Goal: Task Accomplishment & Management: Complete application form

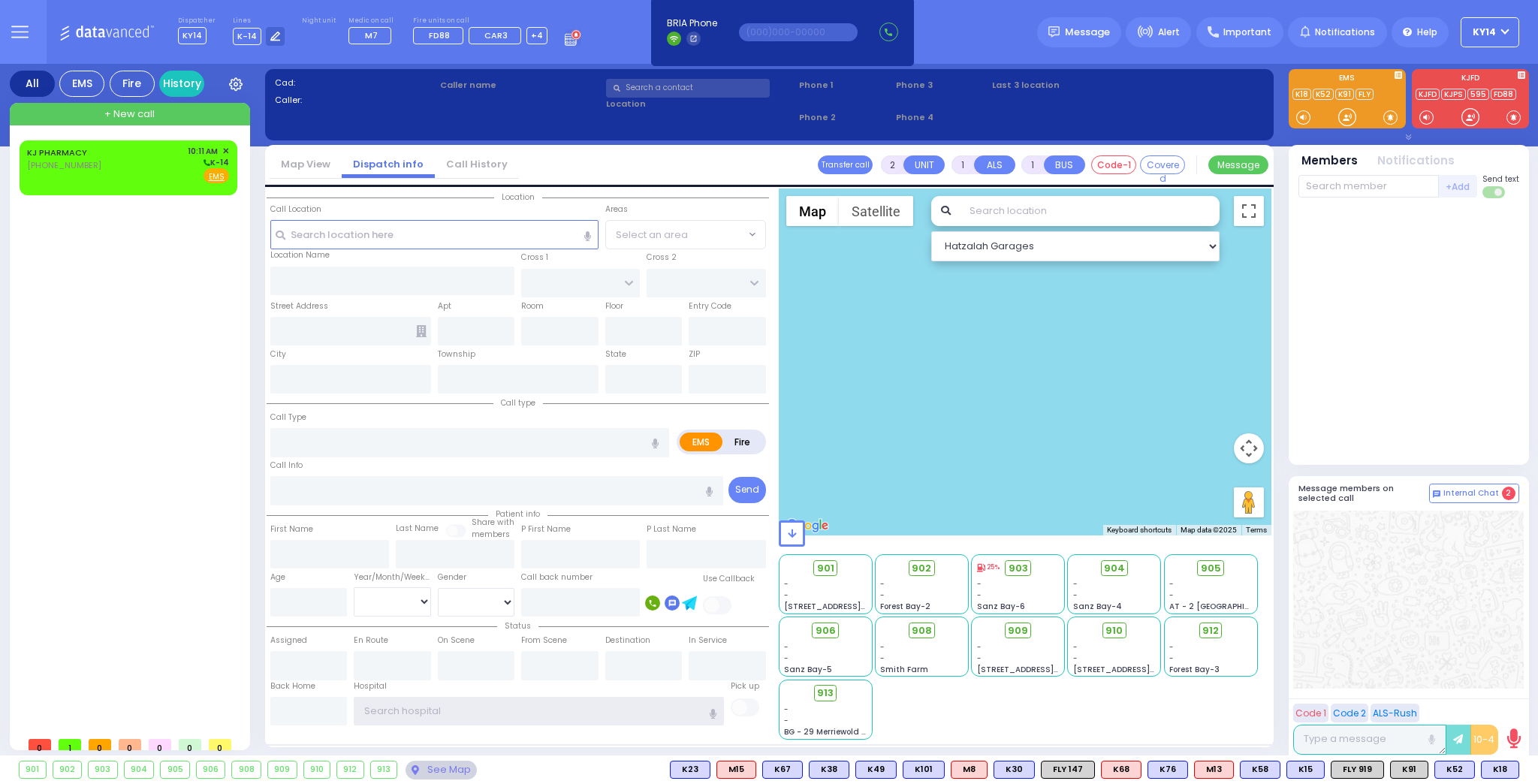
type input "ky14"
click at [1106, 612] on div "904 - - Sanz Bay-4" at bounding box center [1114, 585] width 92 height 59
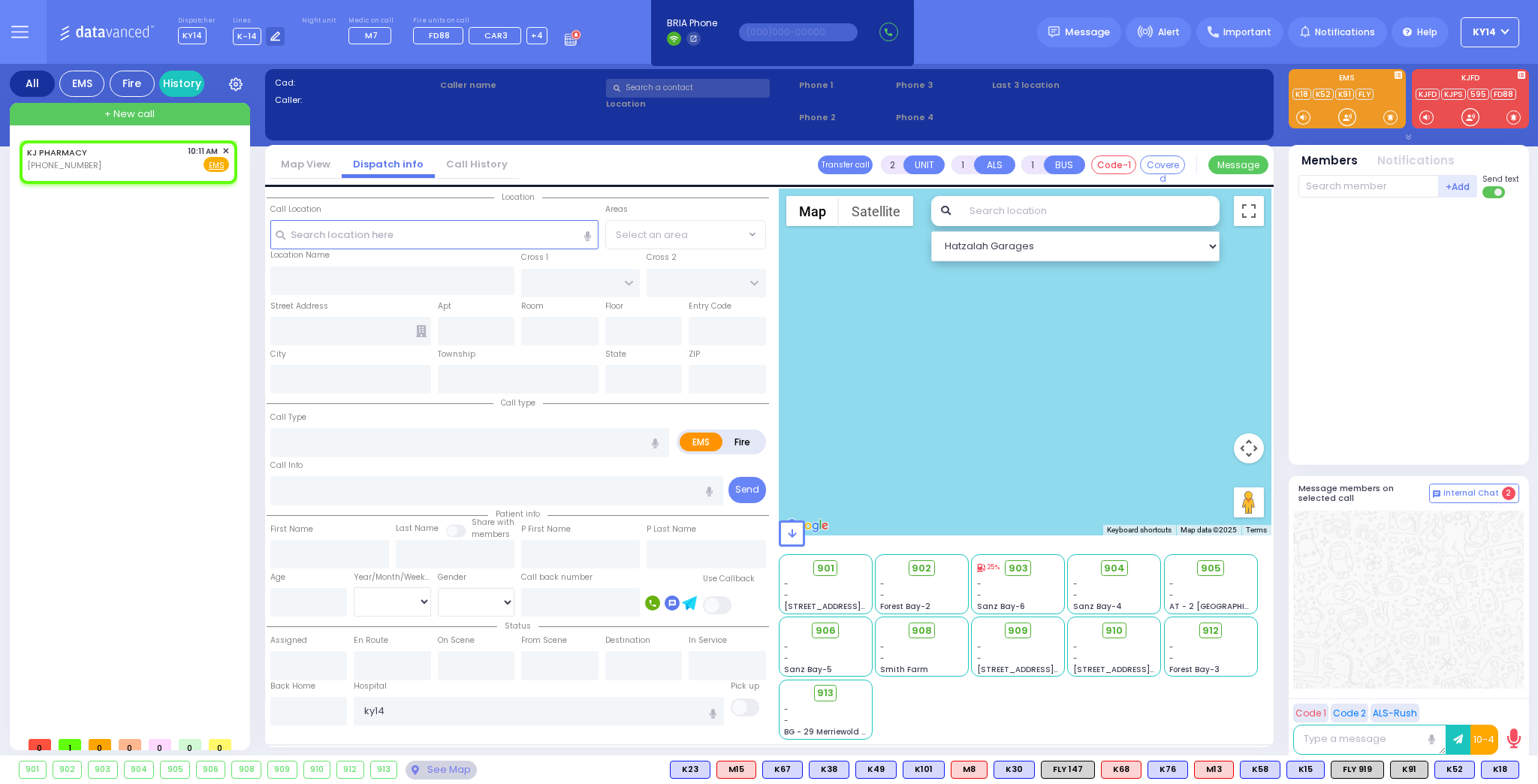
select select
radio input "true"
select select
type input "10:11"
select select "Hatzalah Garages"
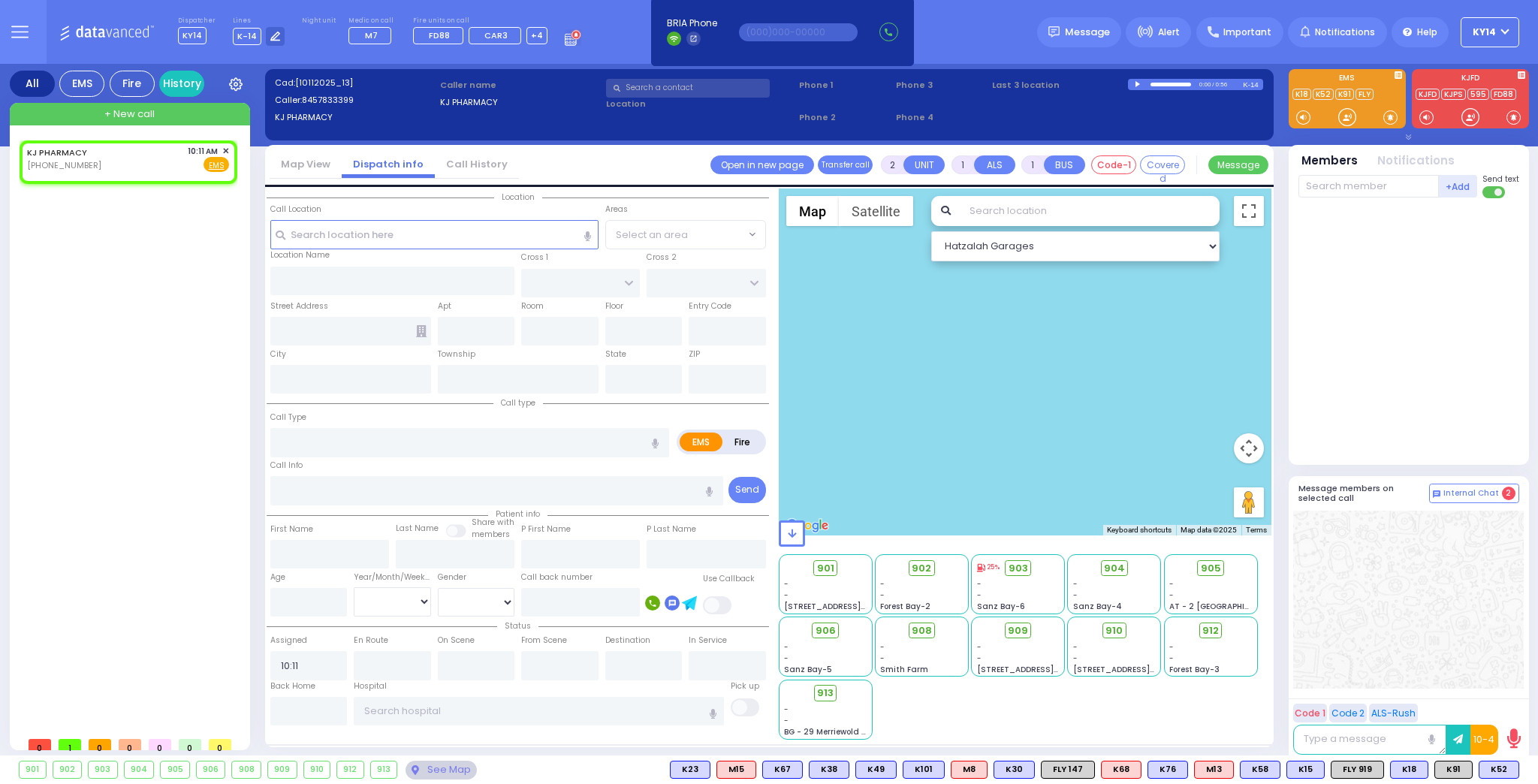
drag, startPoint x: 559, startPoint y: 470, endPoint x: 619, endPoint y: 498, distance: 66.2
drag, startPoint x: 1258, startPoint y: 774, endPoint x: 1210, endPoint y: 769, distance: 48.3
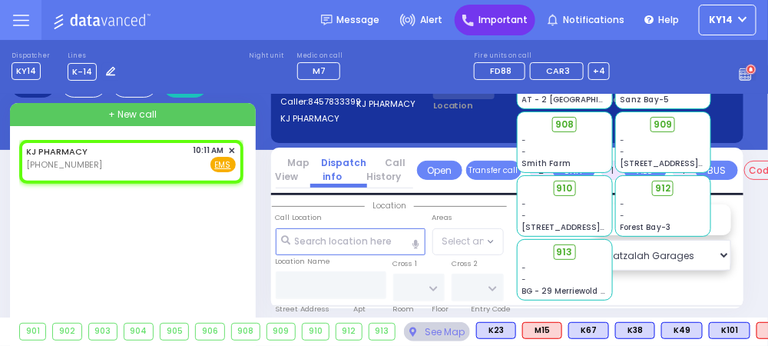
click at [506, 11] on div "Important" at bounding box center [495, 20] width 81 height 31
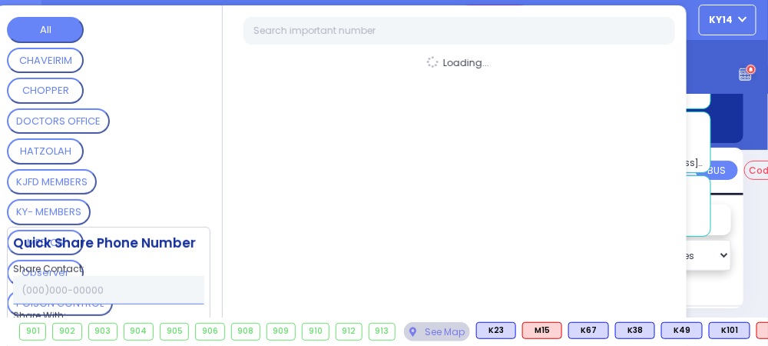
click at [506, 11] on div "Loading..." at bounding box center [460, 189] width 455 height 369
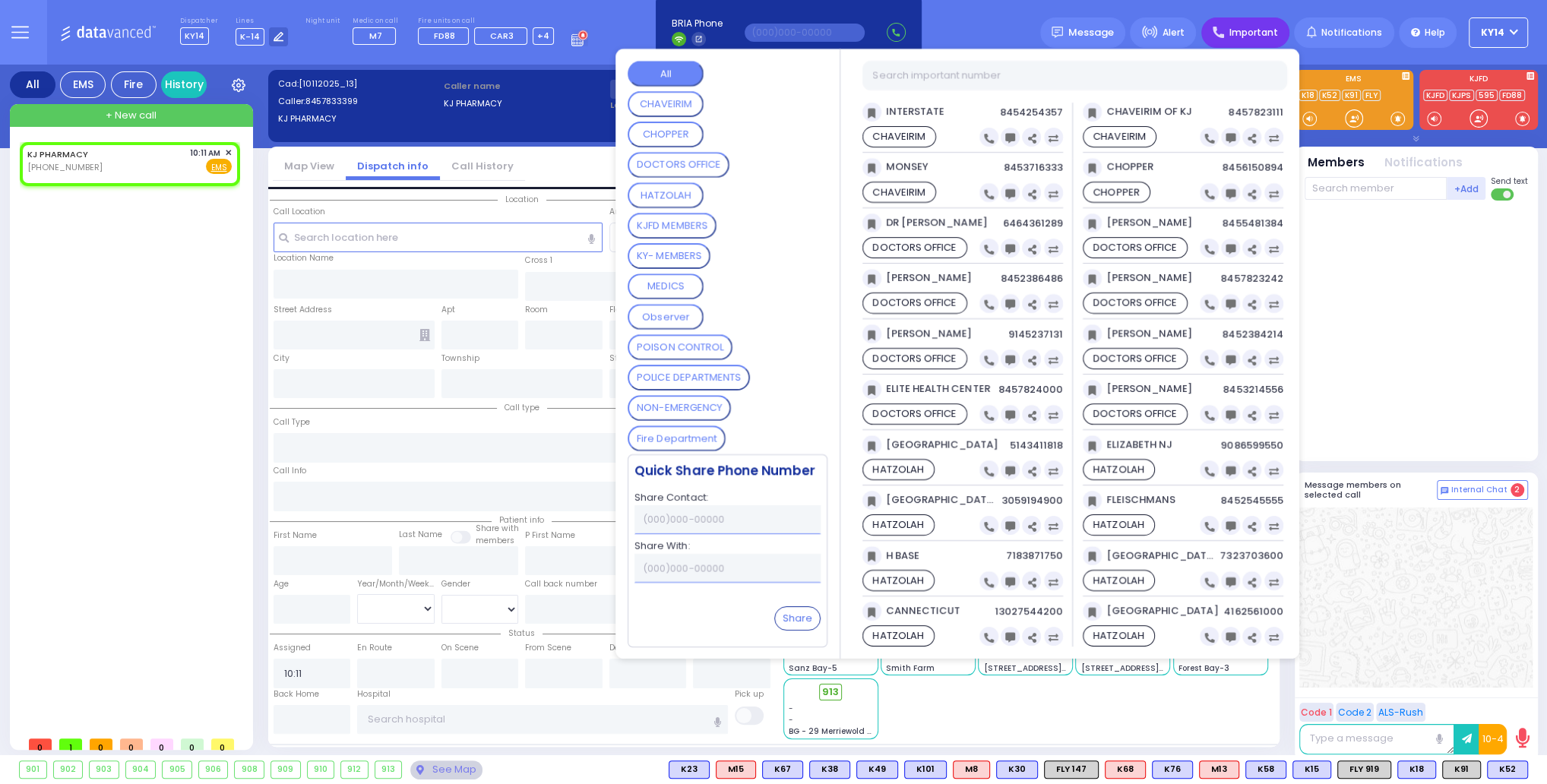
click at [1394, 339] on div at bounding box center [1417, 327] width 227 height 241
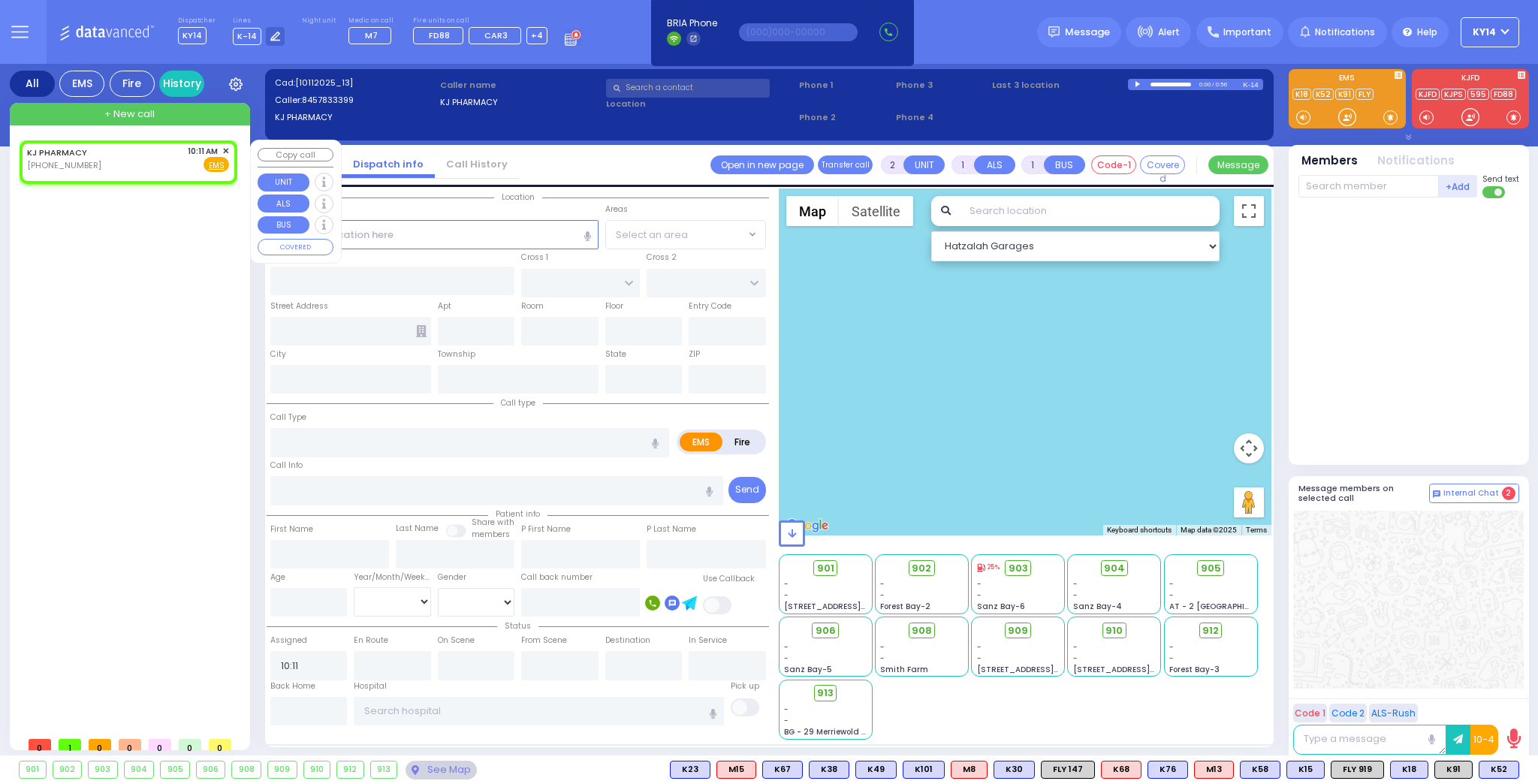
click at [224, 150] on span "✕" at bounding box center [225, 151] width 7 height 13
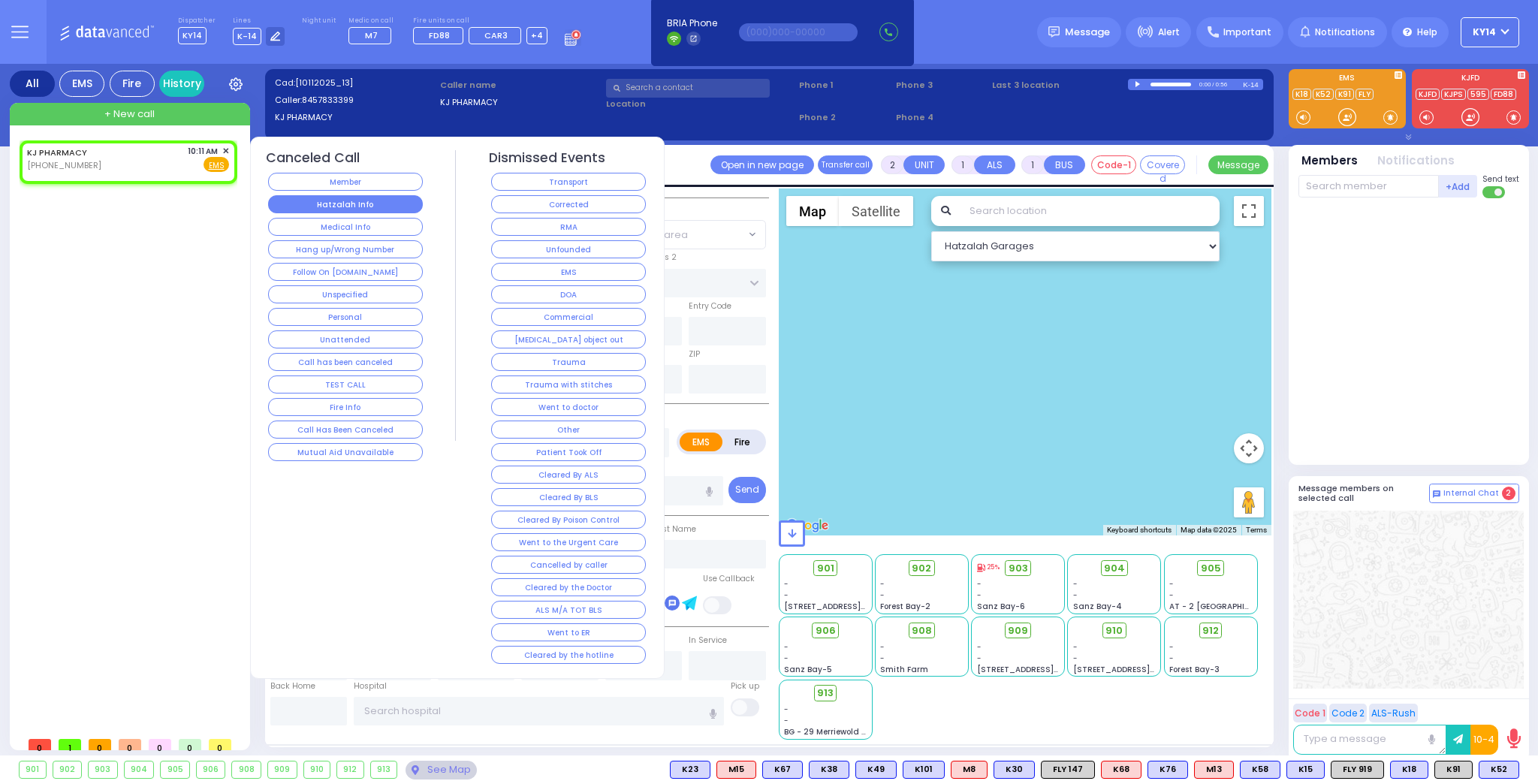
click at [322, 203] on button "Hatzalah Info" at bounding box center [345, 204] width 154 height 18
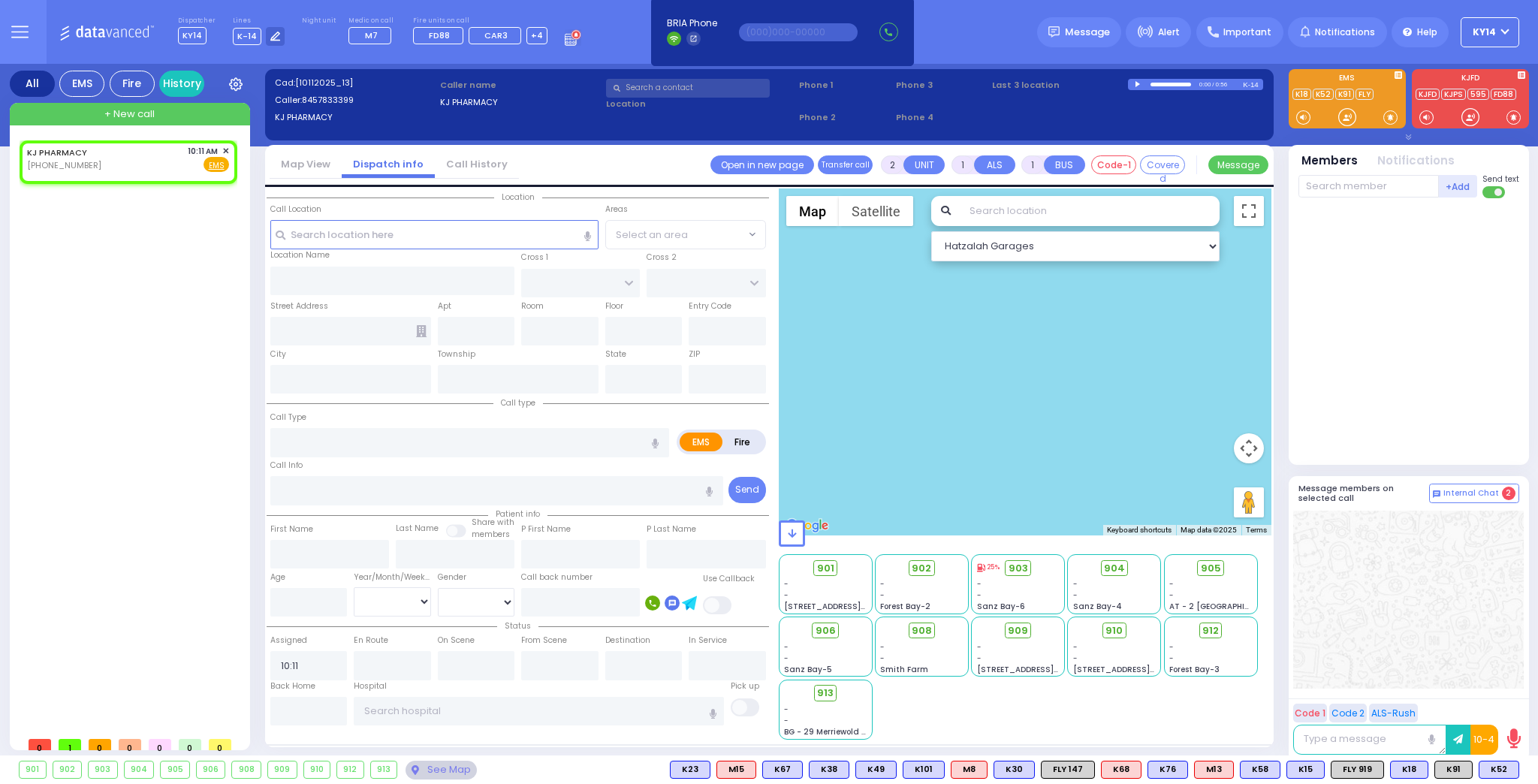
select select
radio input "true"
select select
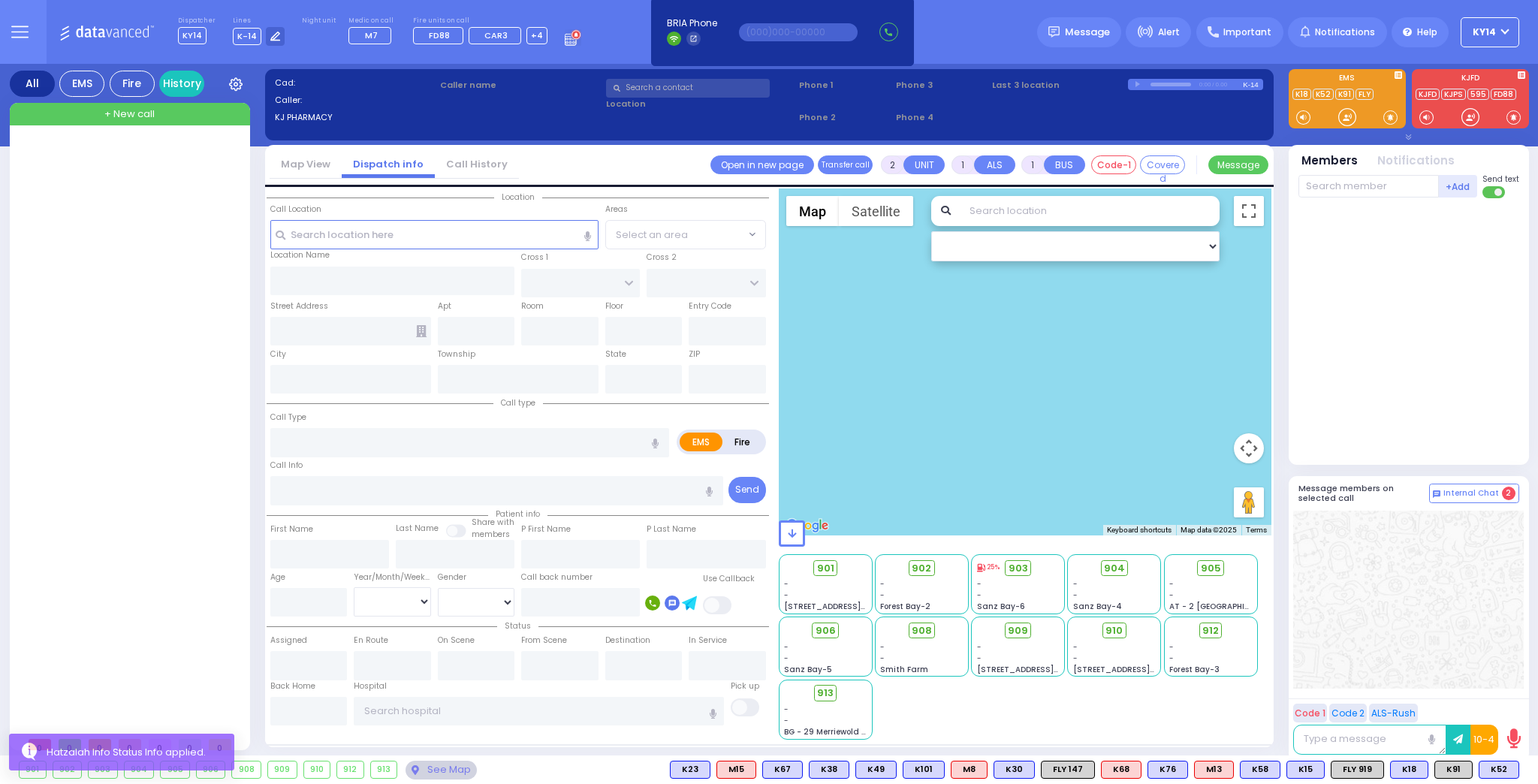
click at [133, 305] on div at bounding box center [131, 435] width 224 height 588
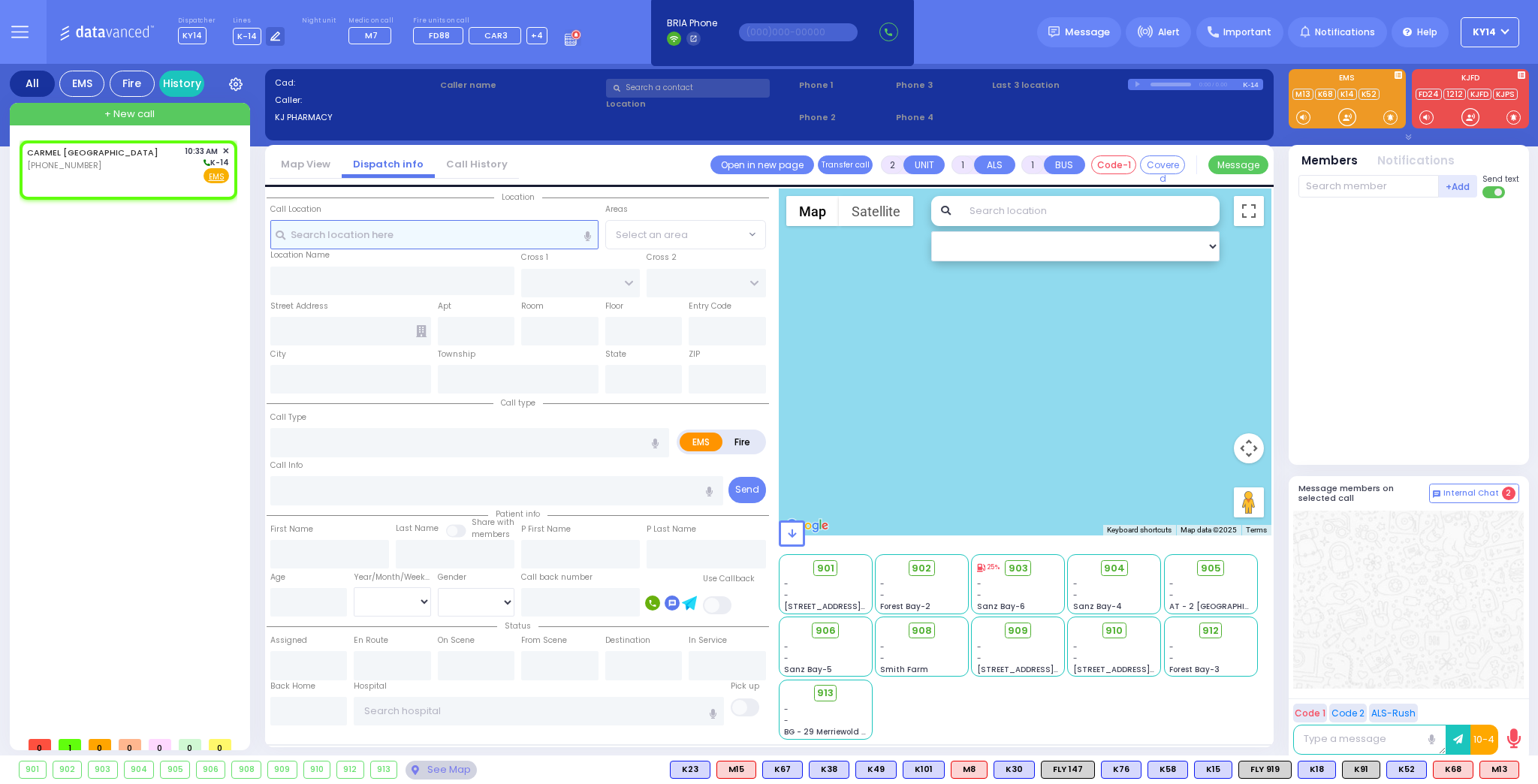
select select
radio input "true"
select select
type input "10:33"
select select "Hatzalah Garages"
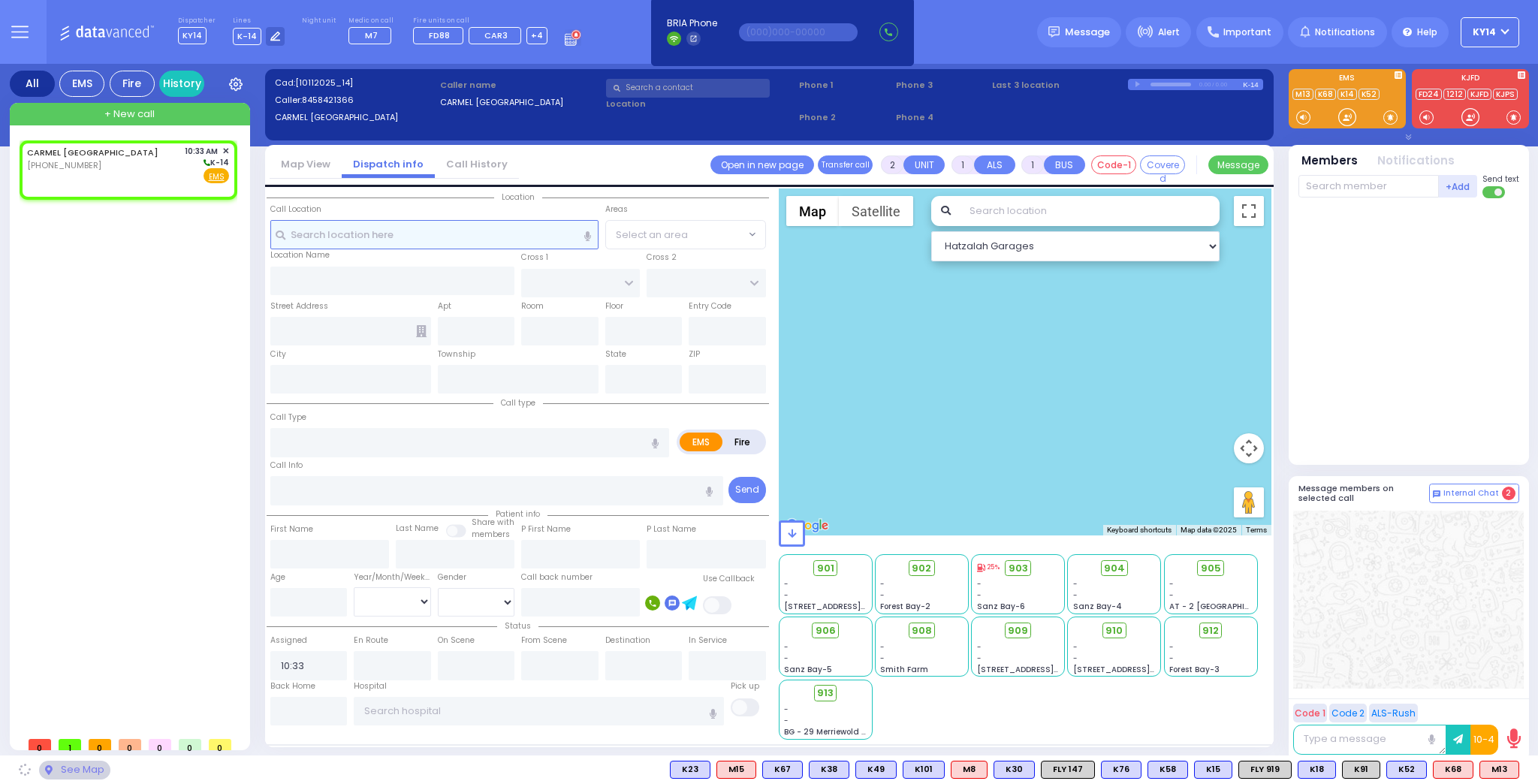
select select
radio input "true"
select select
select select "Hatzalah Garages"
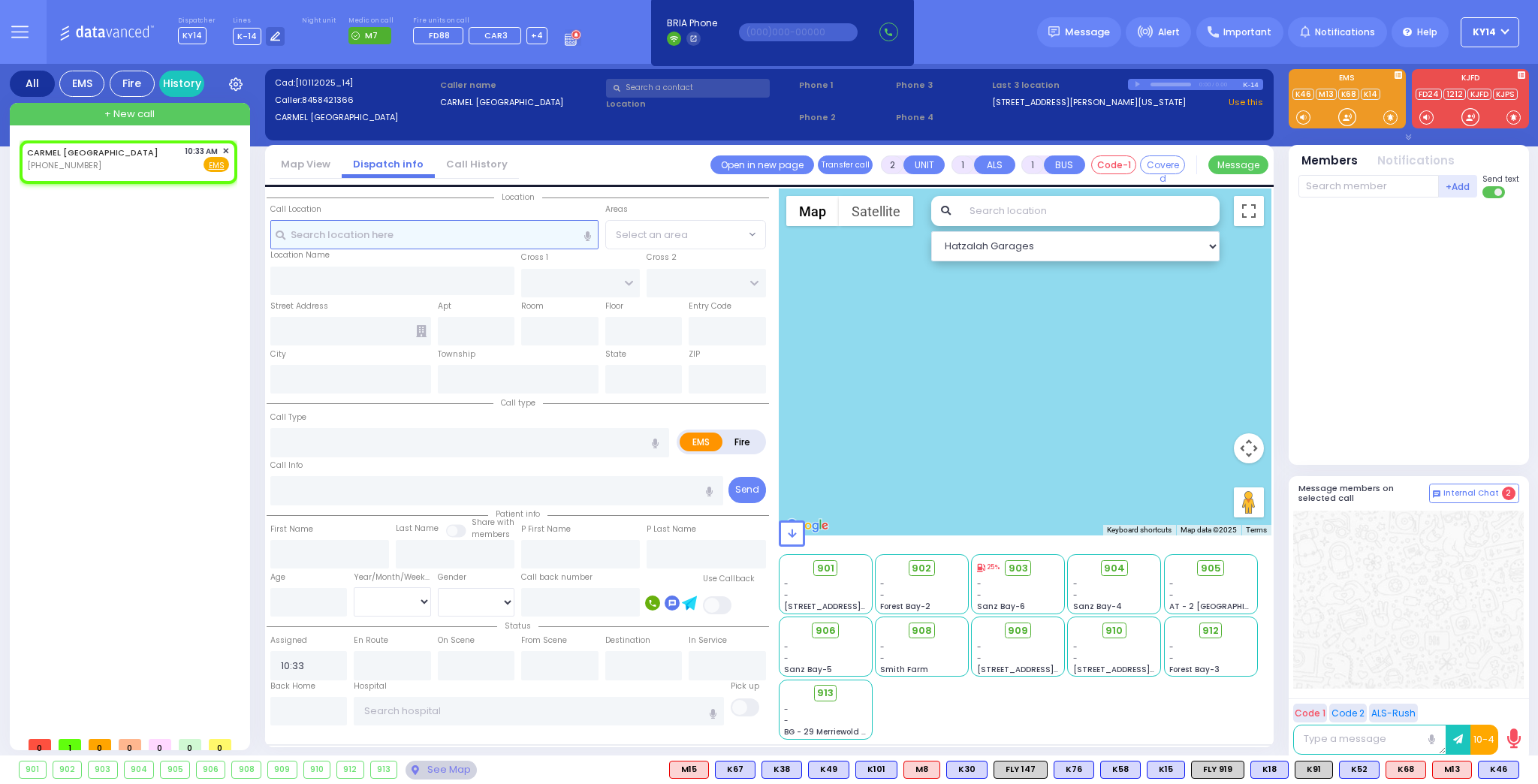
select select
radio input "true"
select select
select select "Hatzalah Garages"
click at [372, 238] on input "text" at bounding box center [435, 234] width 329 height 28
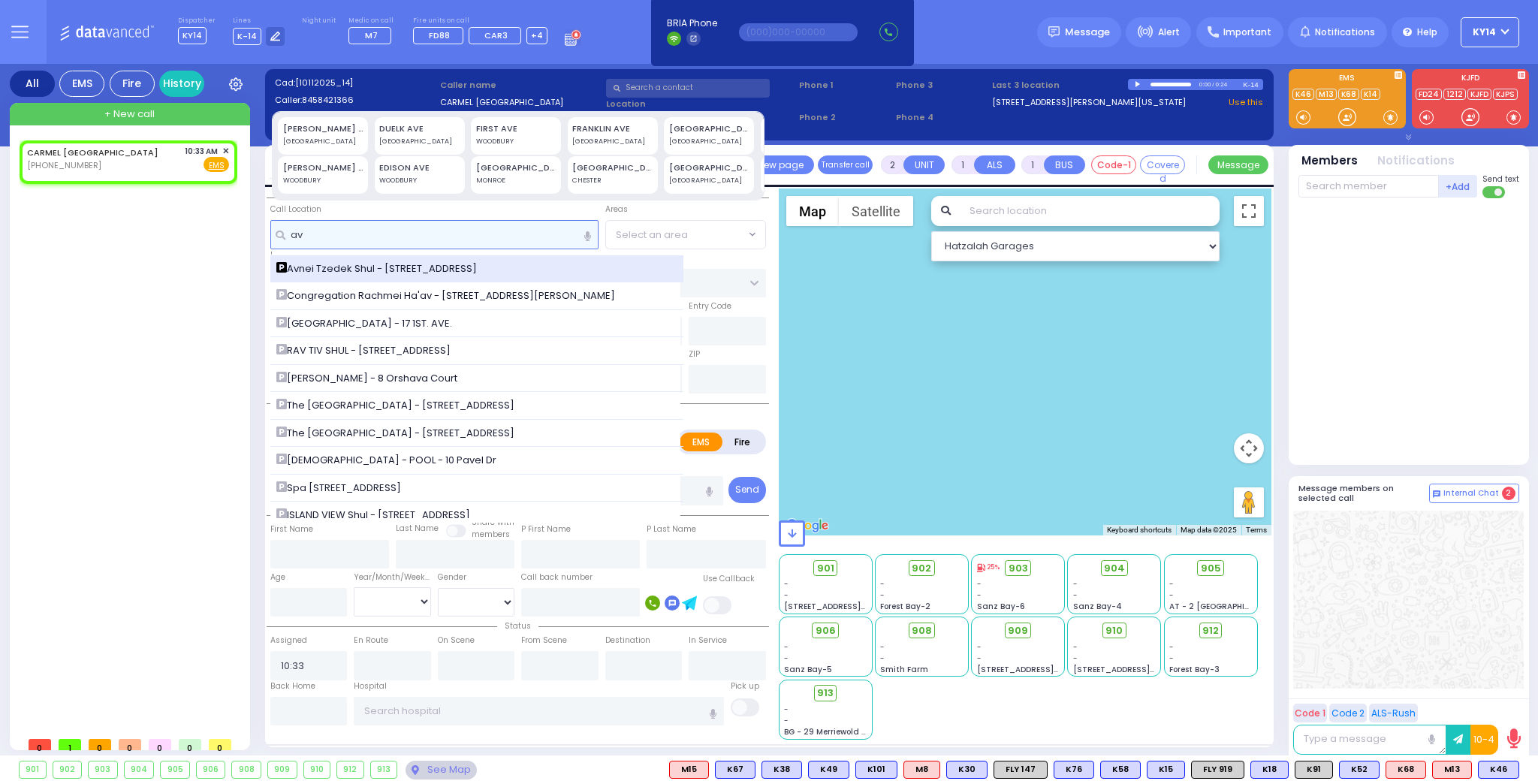
type input "av"
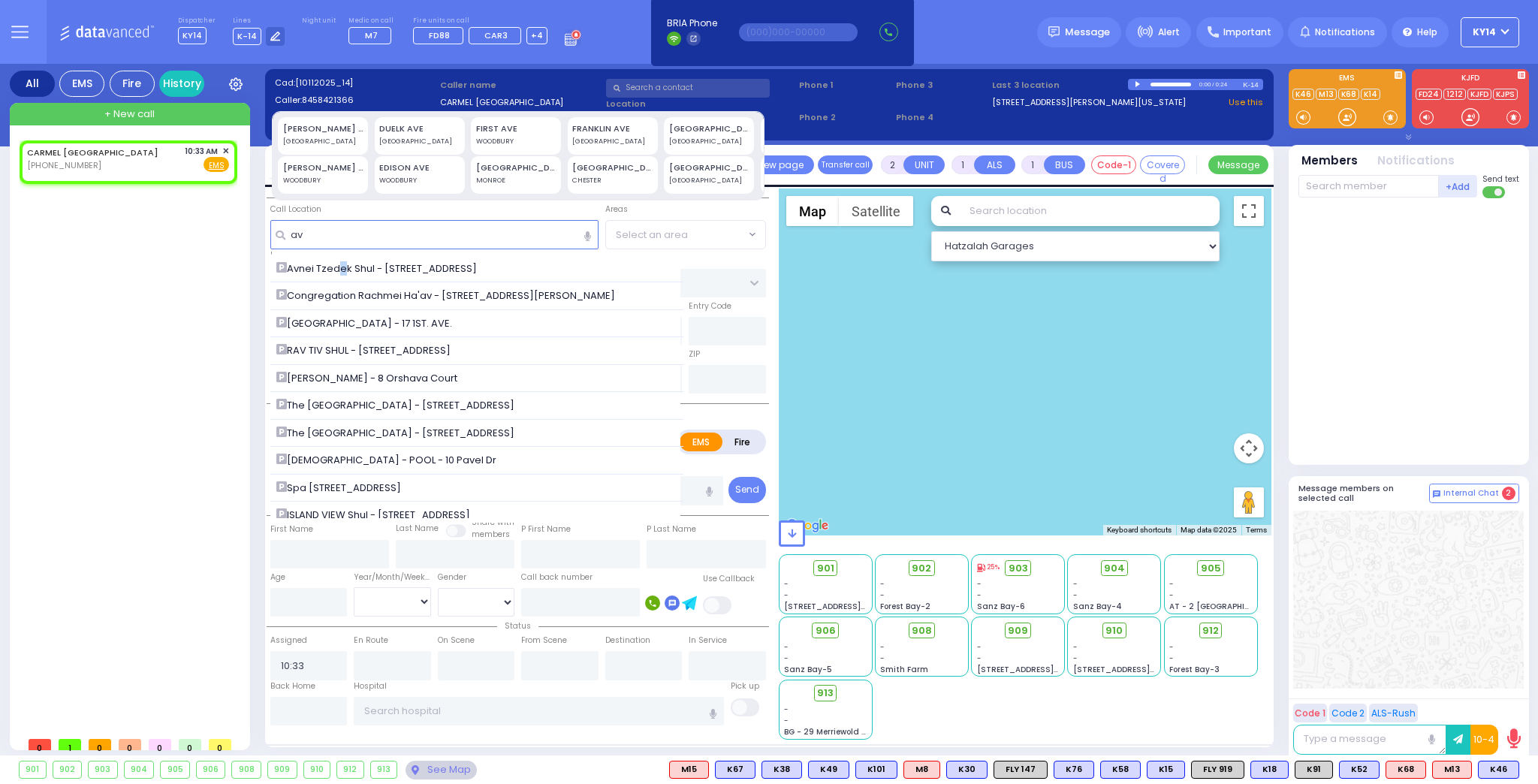
click at [334, 267] on span "Avnei Tzedek Shul - 11 ruzhin rd" at bounding box center [379, 268] width 205 height 15
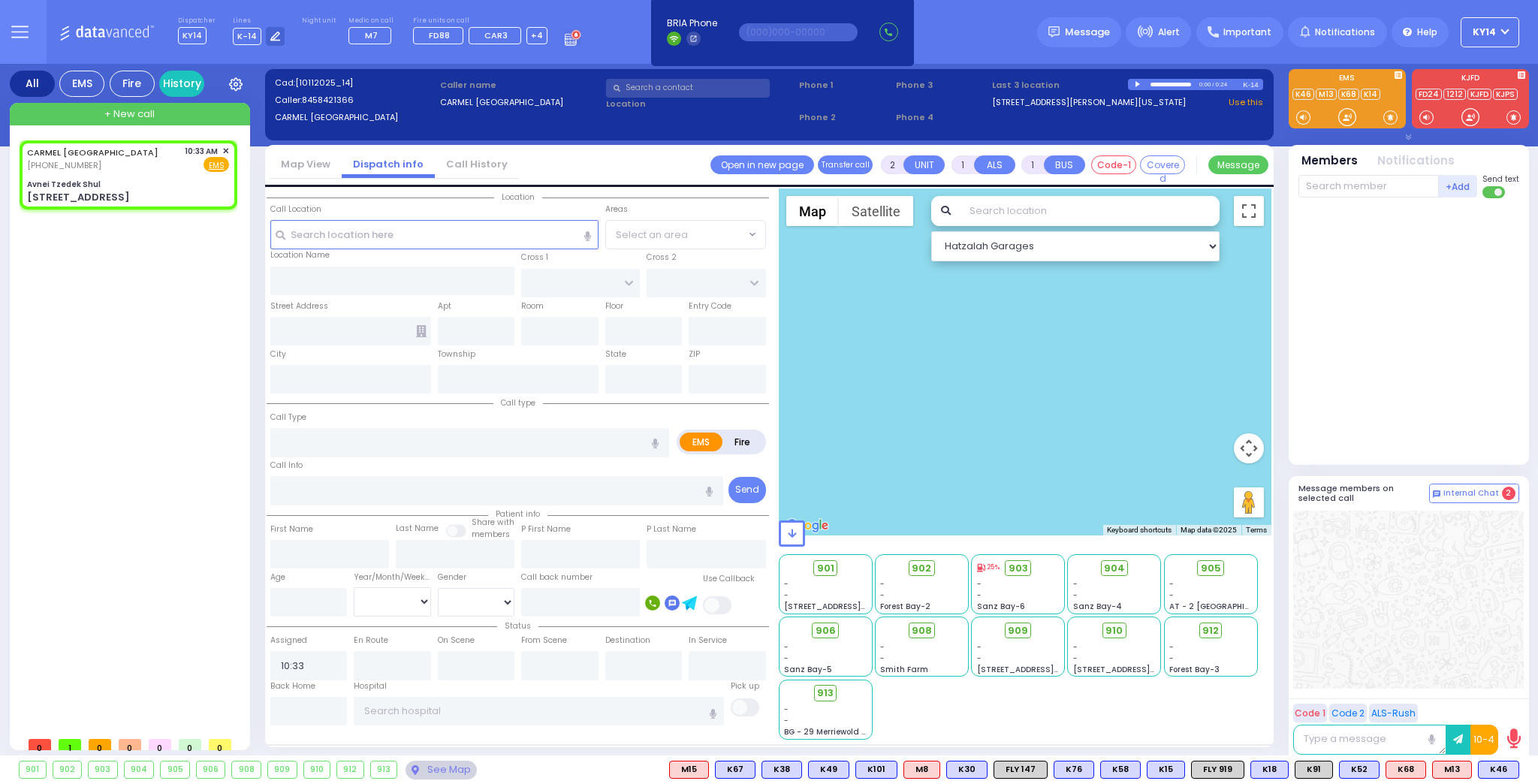
select select
radio input "true"
select select
select select "Hatzalah Garages"
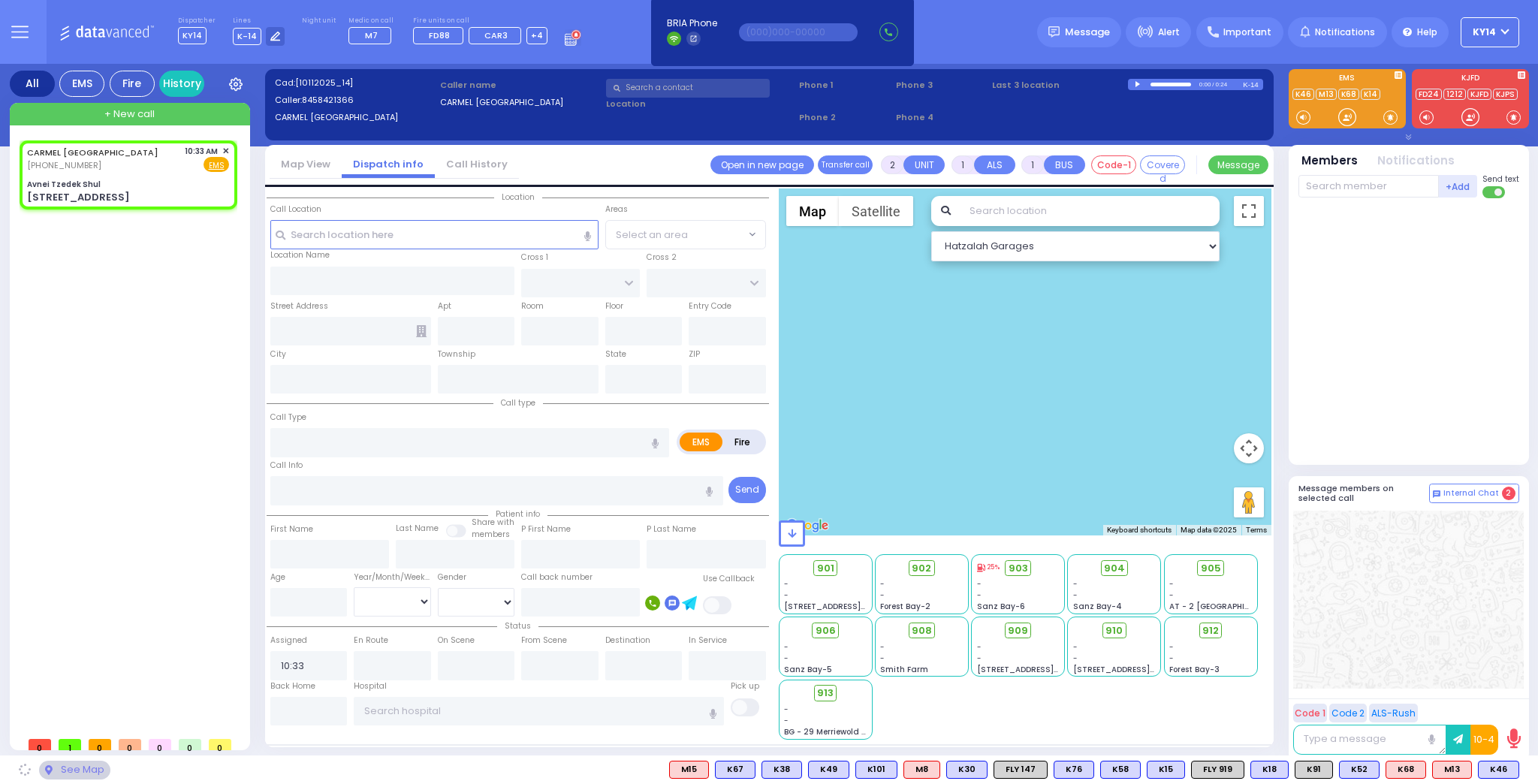
type input "Avnei Tzedek Shul"
type input "ANIPOLI DR"
type input "KRAKOW BLVD"
type input "[STREET_ADDRESS]"
type input "[PERSON_NAME]"
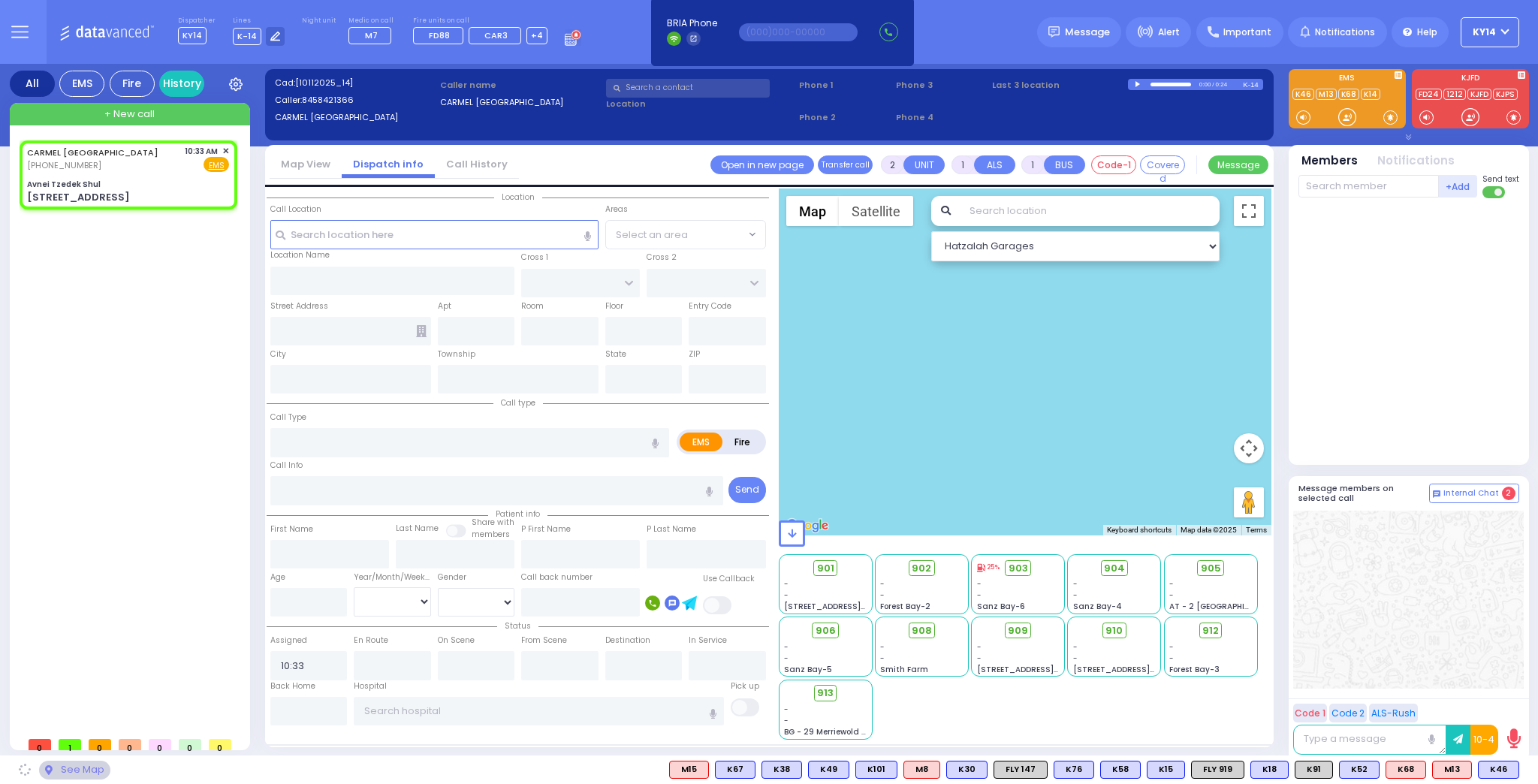
type input "[US_STATE]"
type input "10950"
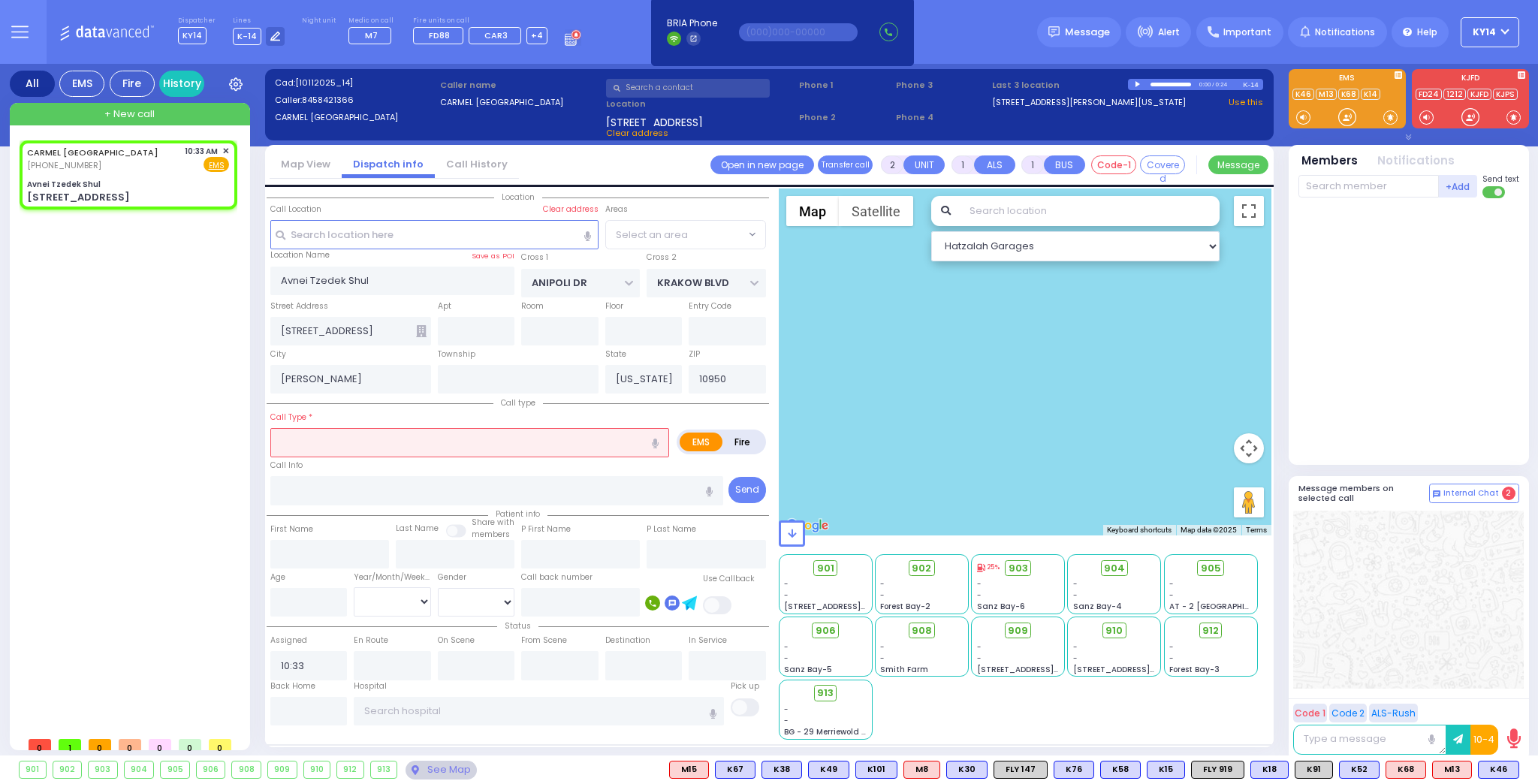
select select "ATZEI TAMURIM"
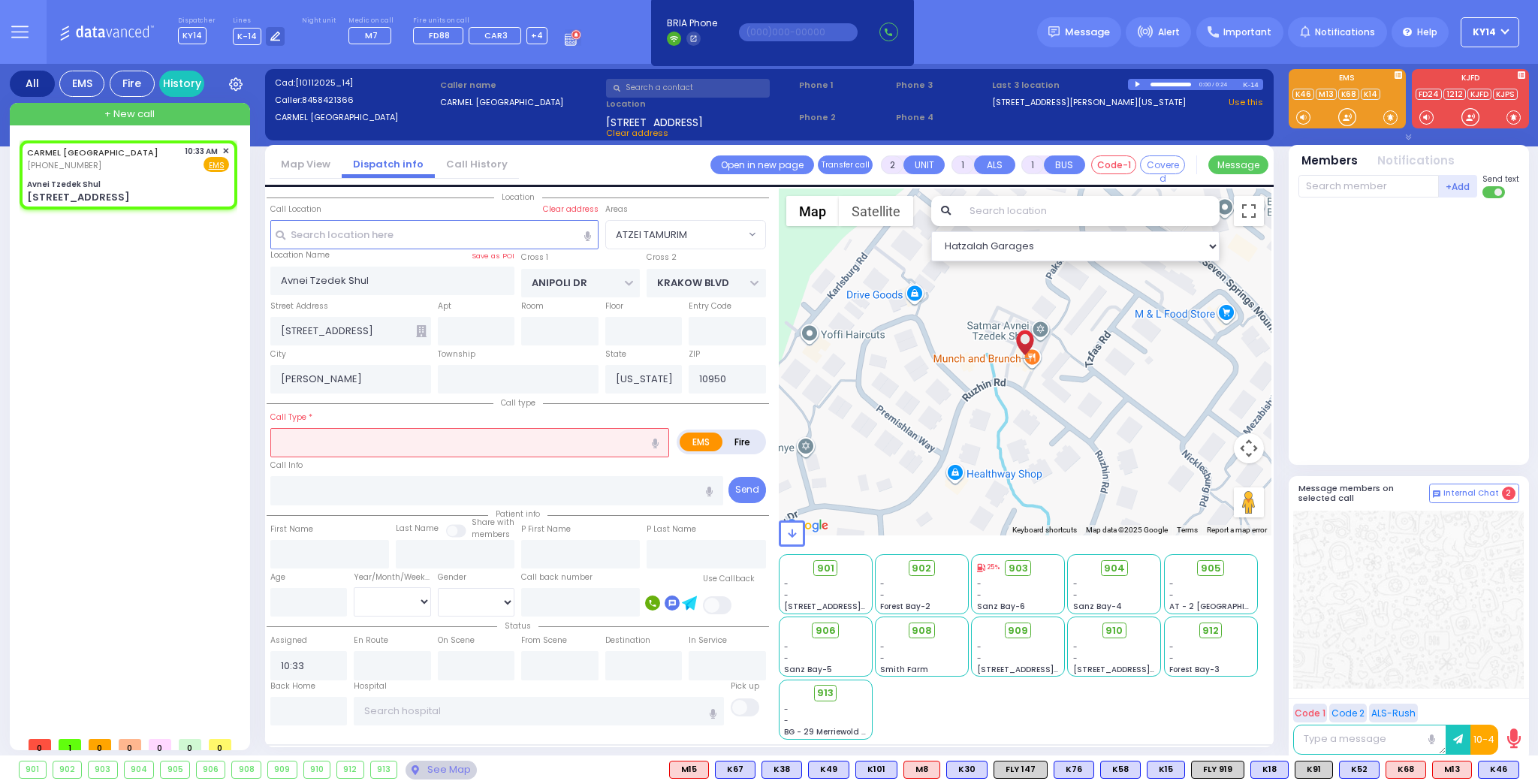
click at [655, 439] on icon "button" at bounding box center [655, 444] width 7 height 10
type input "patient fell"
select select
radio input "true"
select select
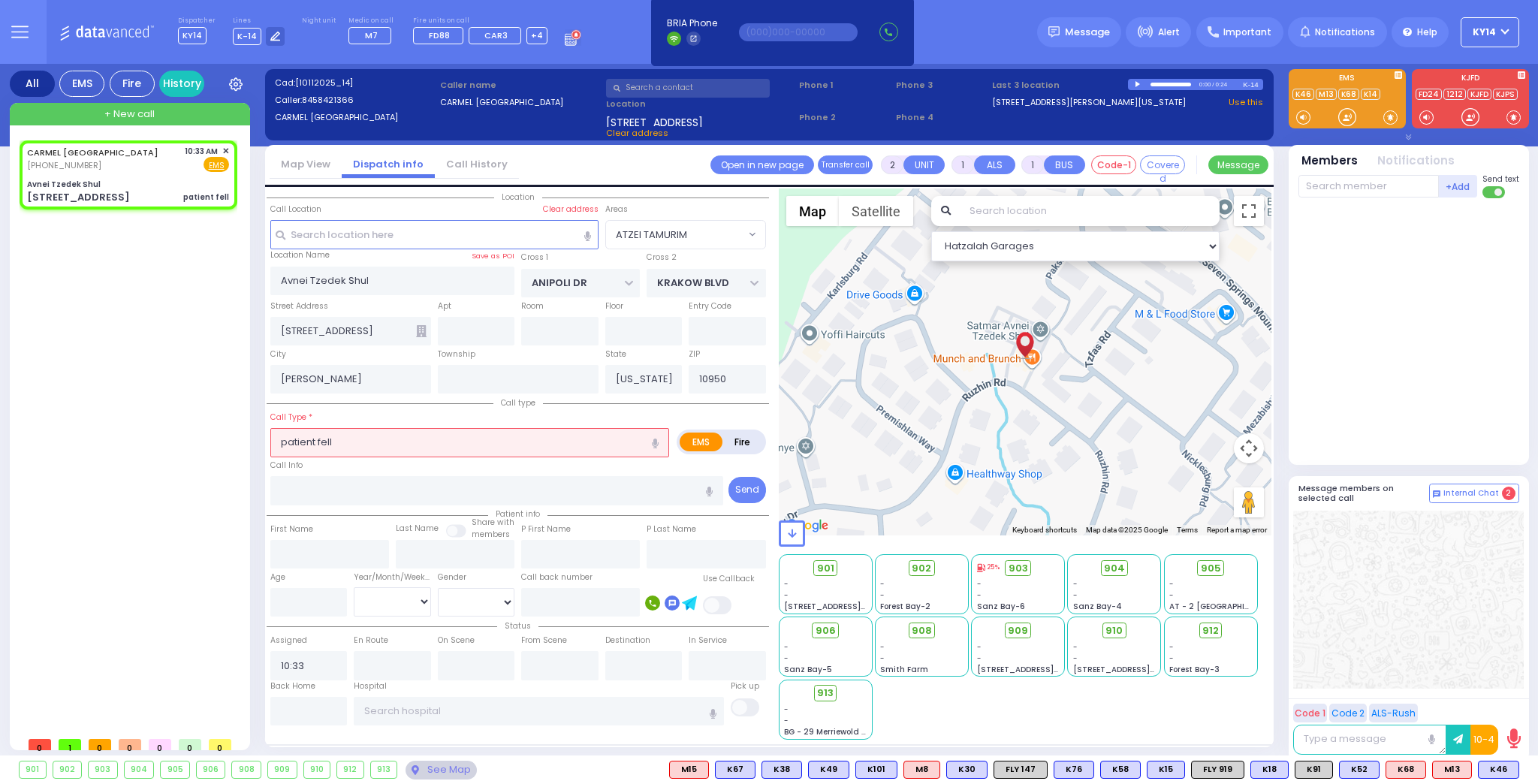
select select "Hatzalah Garages"
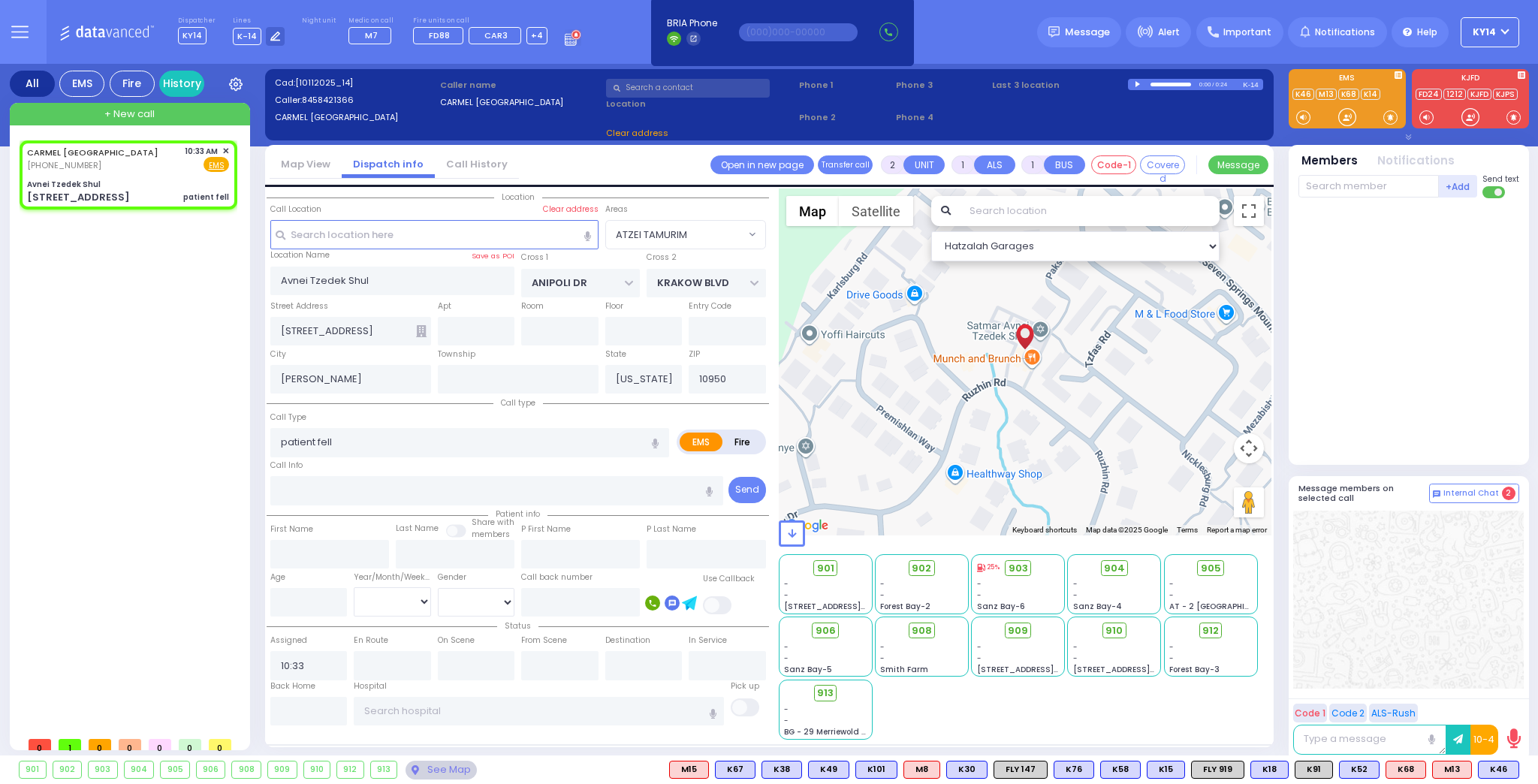
select select "ATZEI TAMURIM"
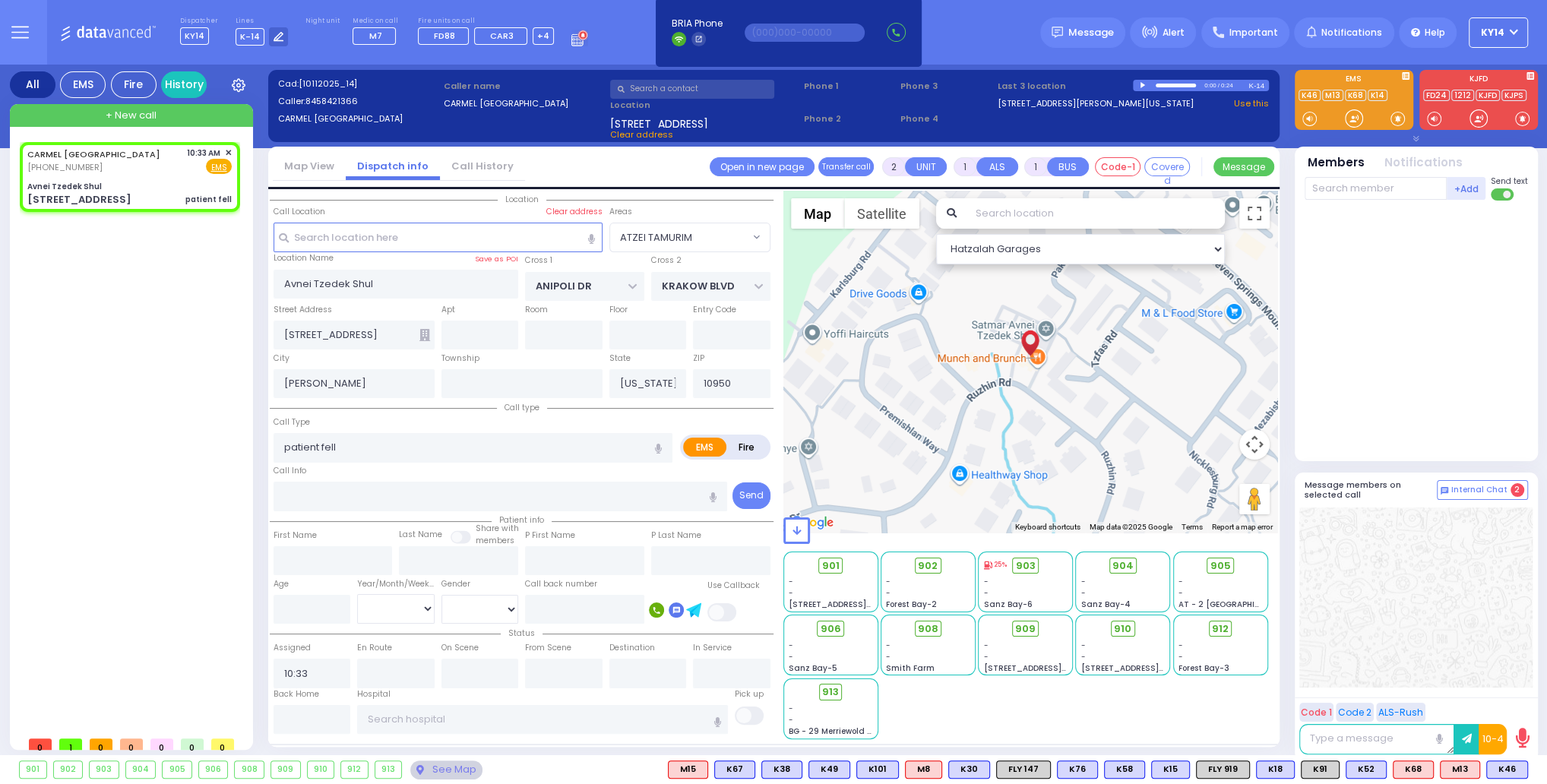
click at [1512, 32] on button "KY14" at bounding box center [1499, 33] width 59 height 31
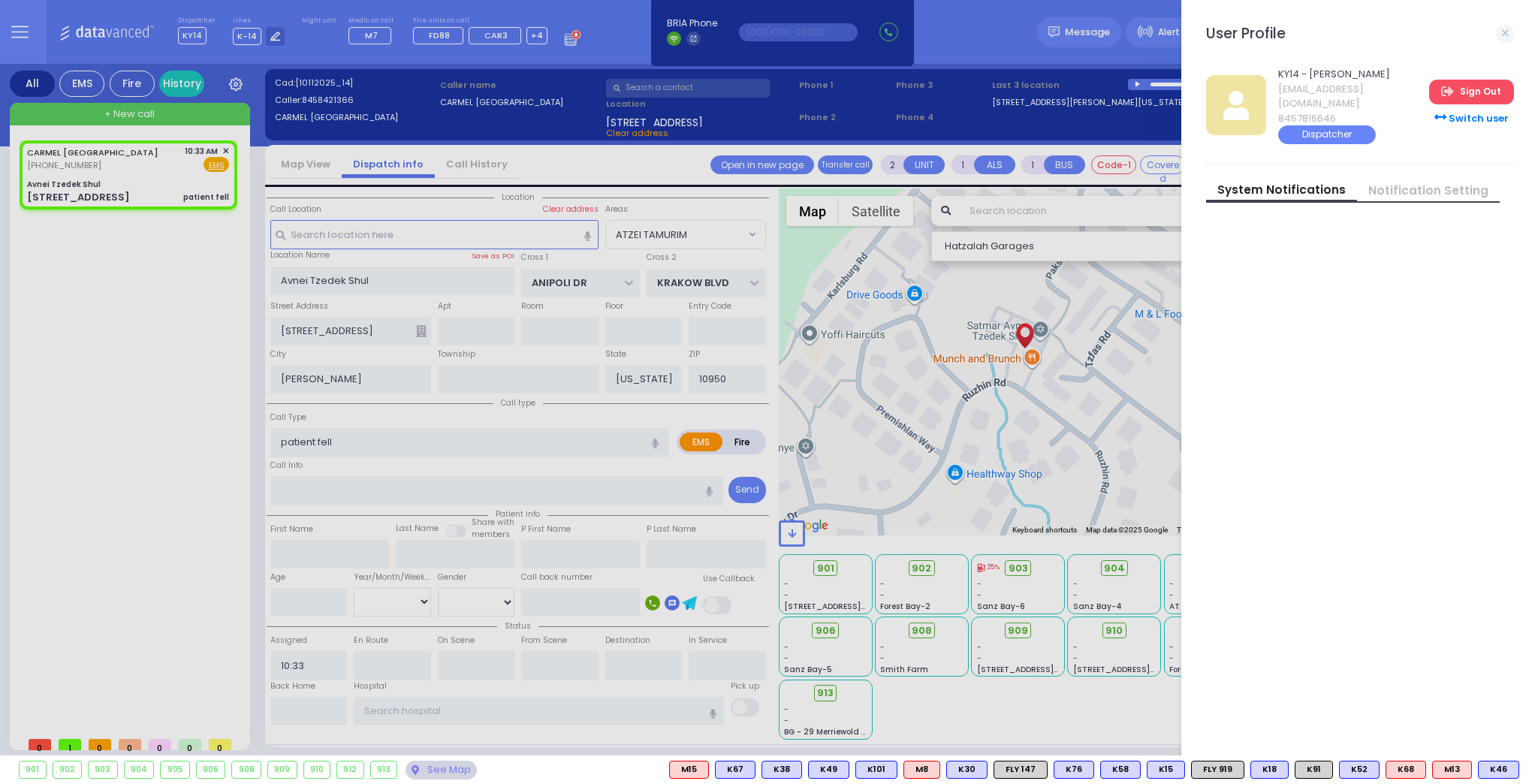
click at [1475, 89] on link "Sign Out" at bounding box center [1472, 91] width 84 height 24
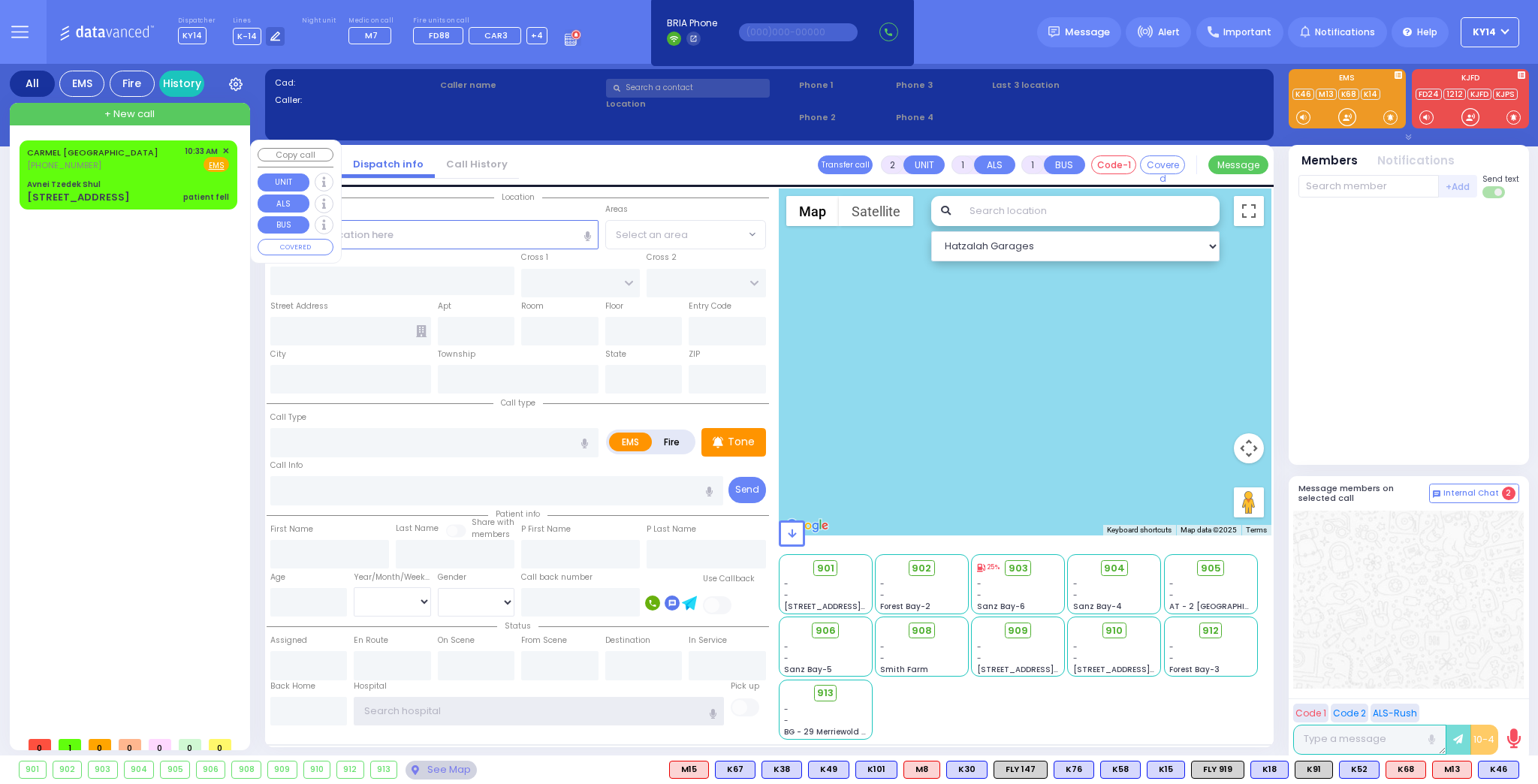
type input "ky14"
click at [138, 167] on div "CARMEL [GEOGRAPHIC_DATA] [PHONE_NUMBER] 10:33 AM ✕ Fire EMS" at bounding box center [128, 158] width 202 height 27
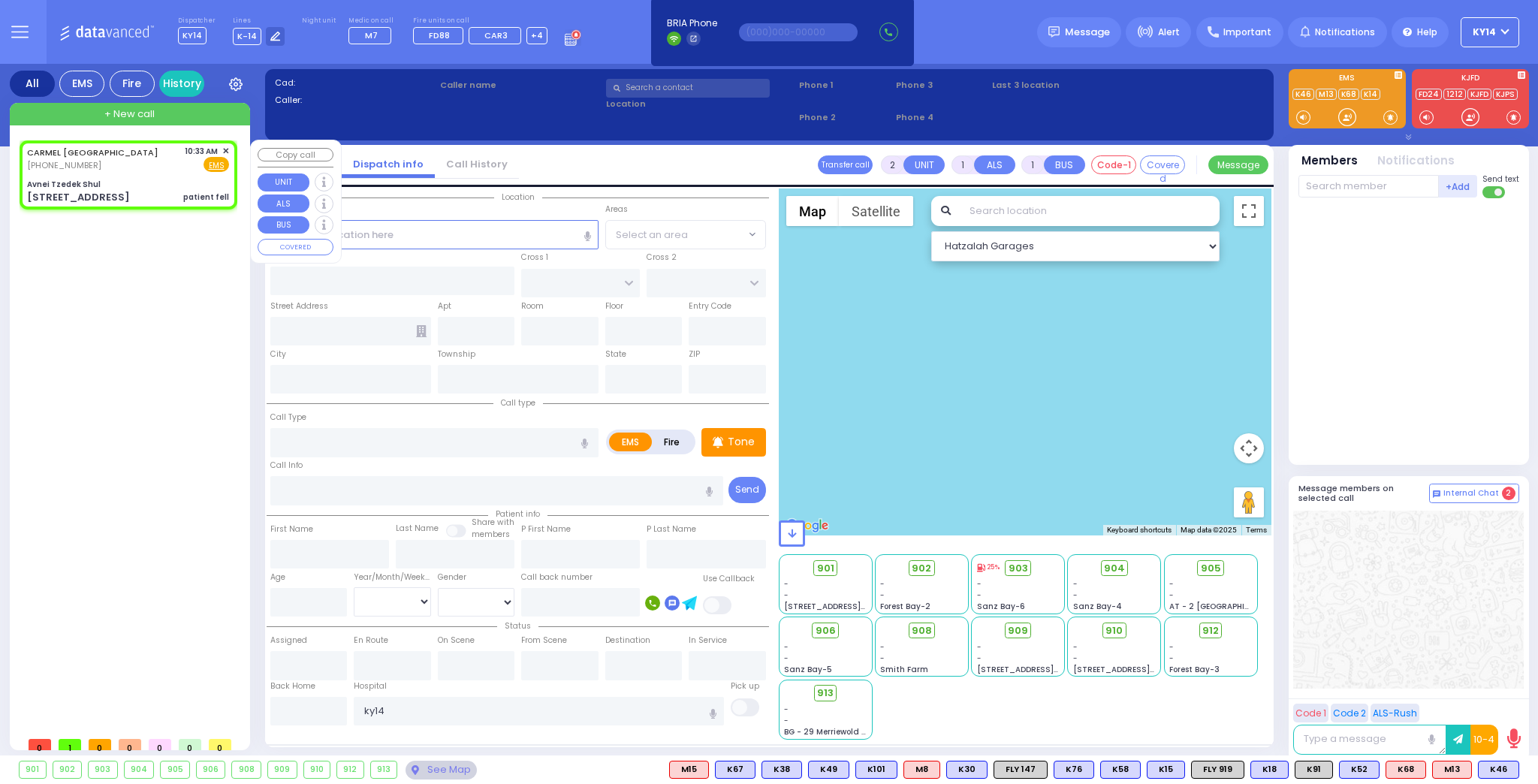
select select
type input "patient fell"
radio input "true"
select select
type input "10:33"
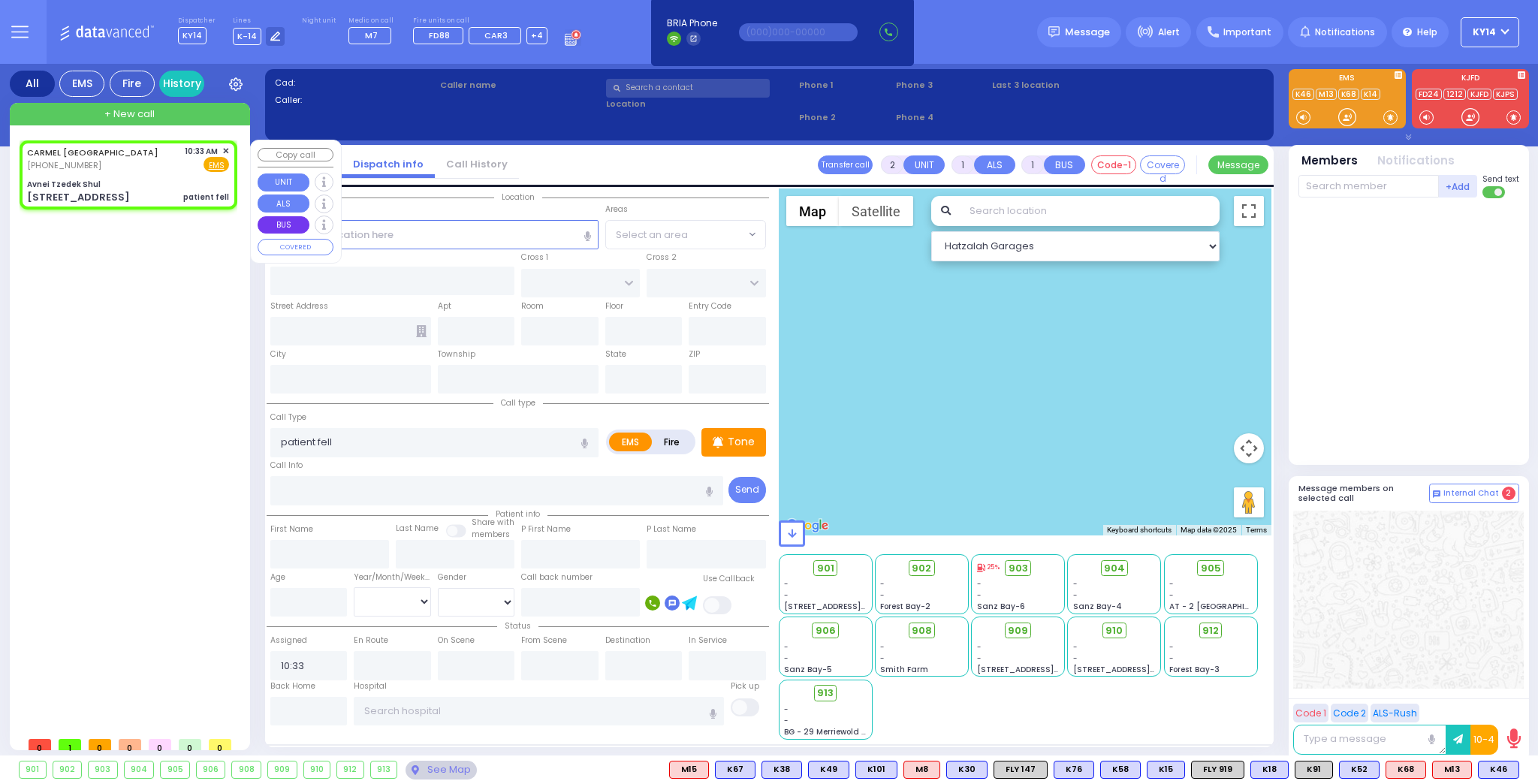
select select "Hatzalah Garages"
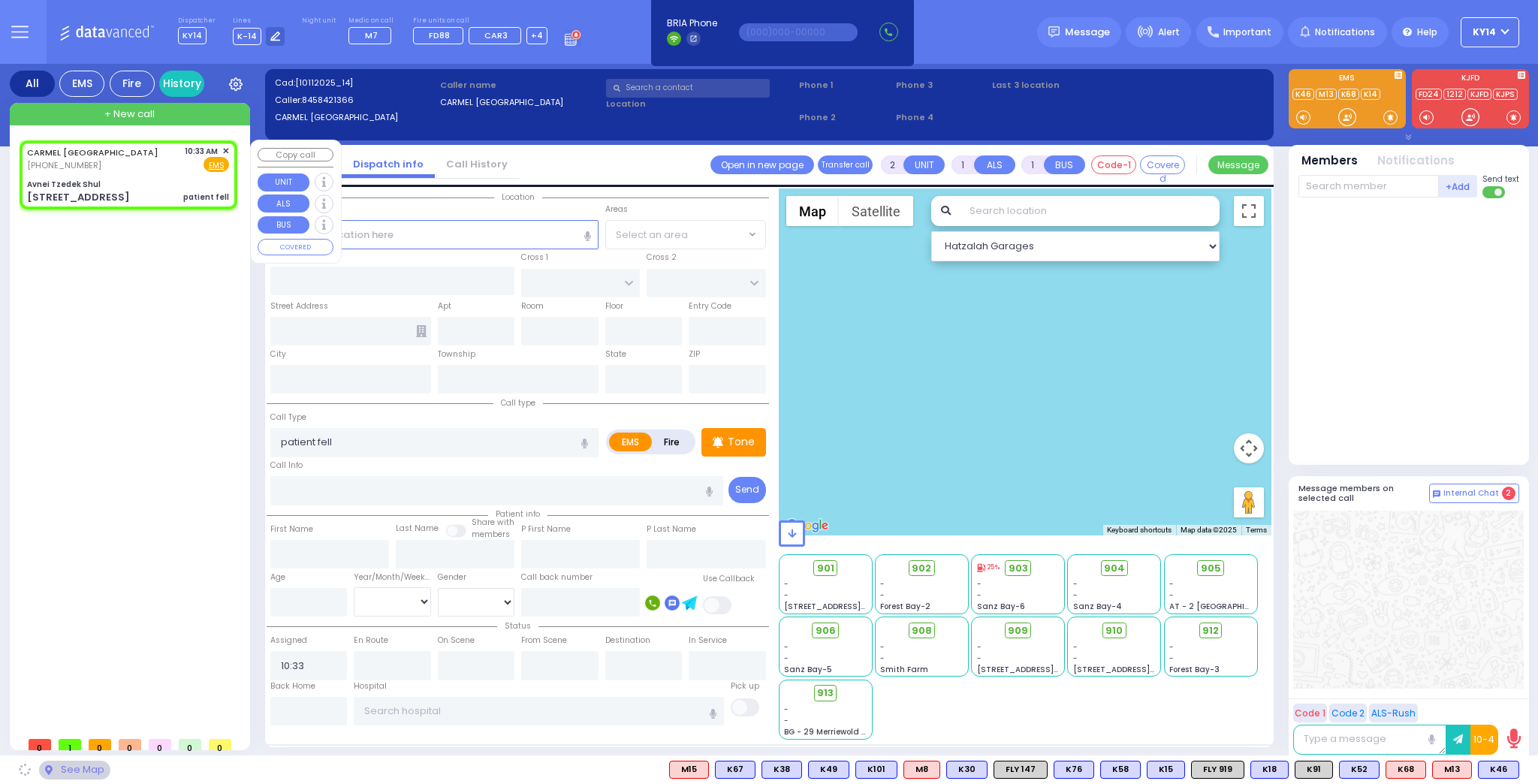
type input "Avnei Tzedek Shul"
type input "ANIPOLI DR"
type input "KRAKOW BLVD"
type input "[STREET_ADDRESS]"
type input "[PERSON_NAME]"
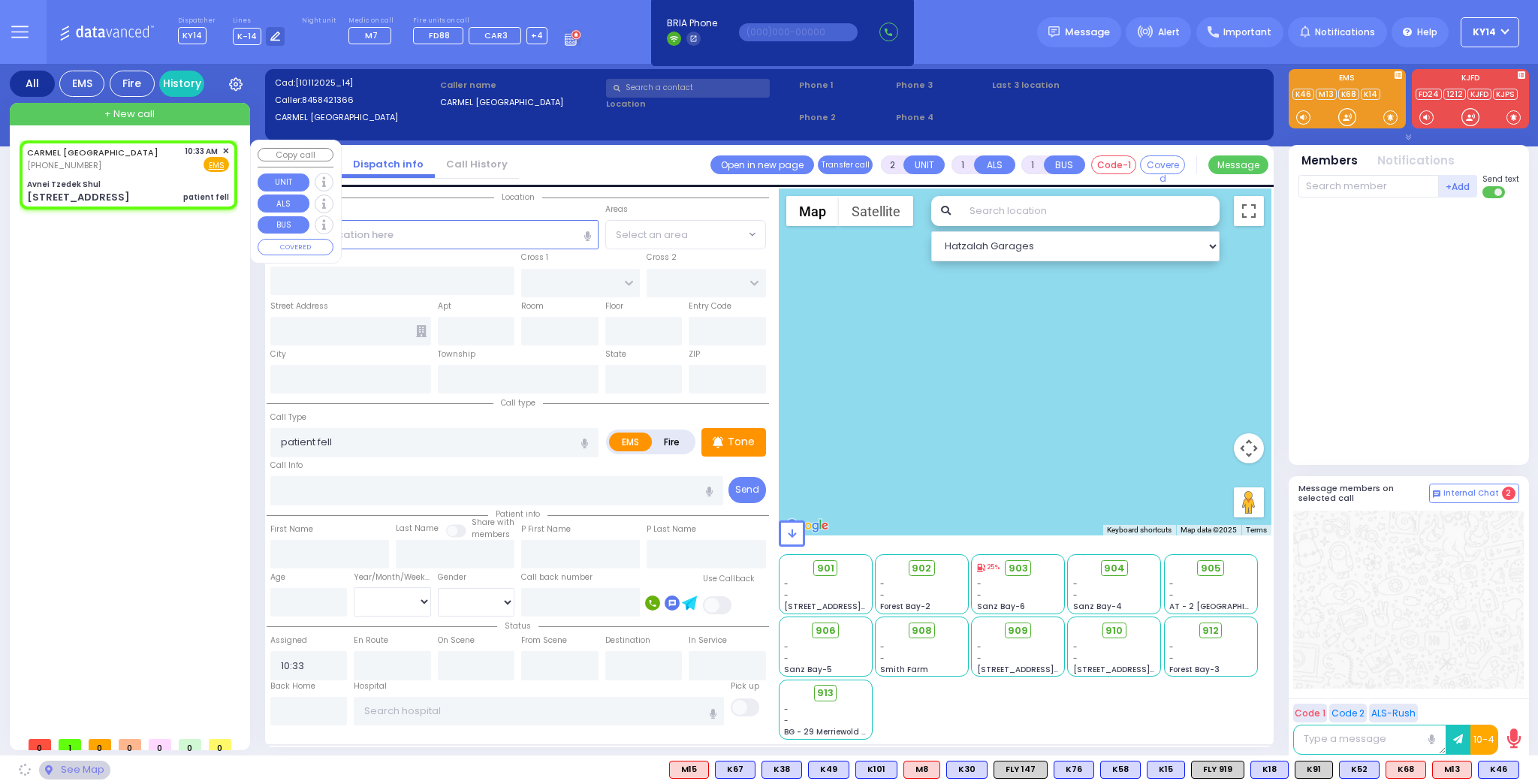
type input "[US_STATE]"
type input "10950"
select select "ATZEI TAMURIM"
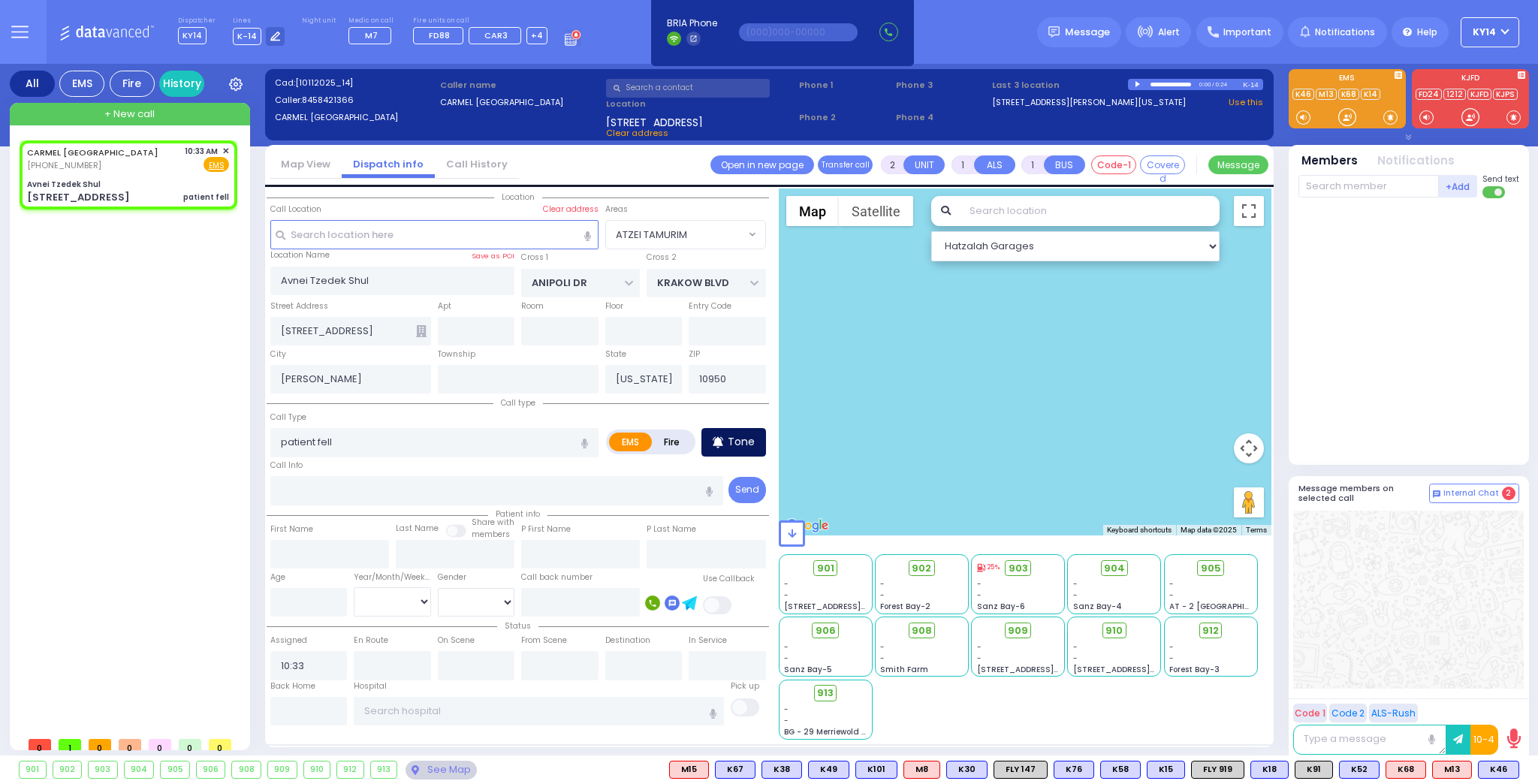
click at [738, 436] on p "Tone" at bounding box center [741, 442] width 27 height 16
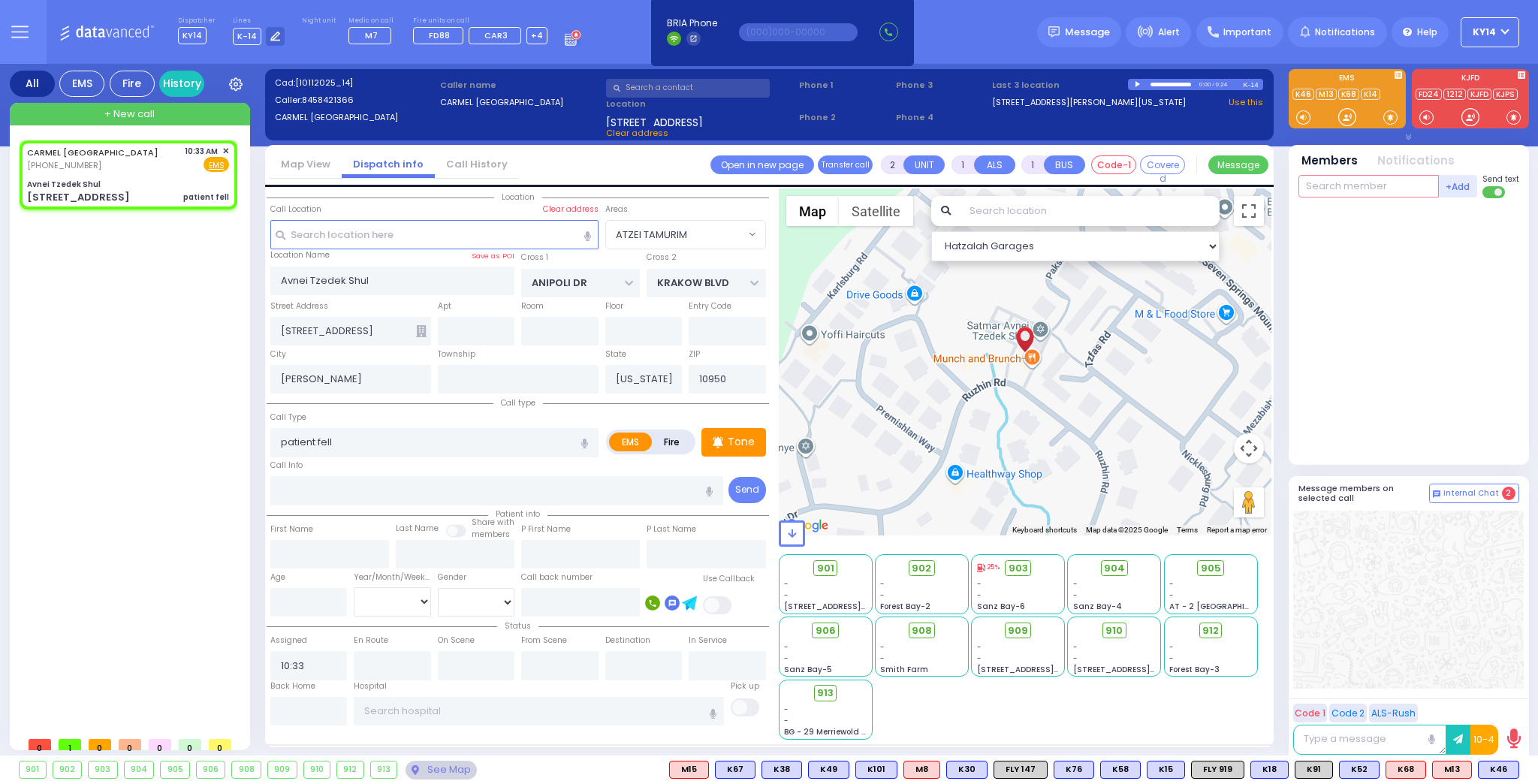
click at [1341, 188] on input "text" at bounding box center [1369, 186] width 141 height 22
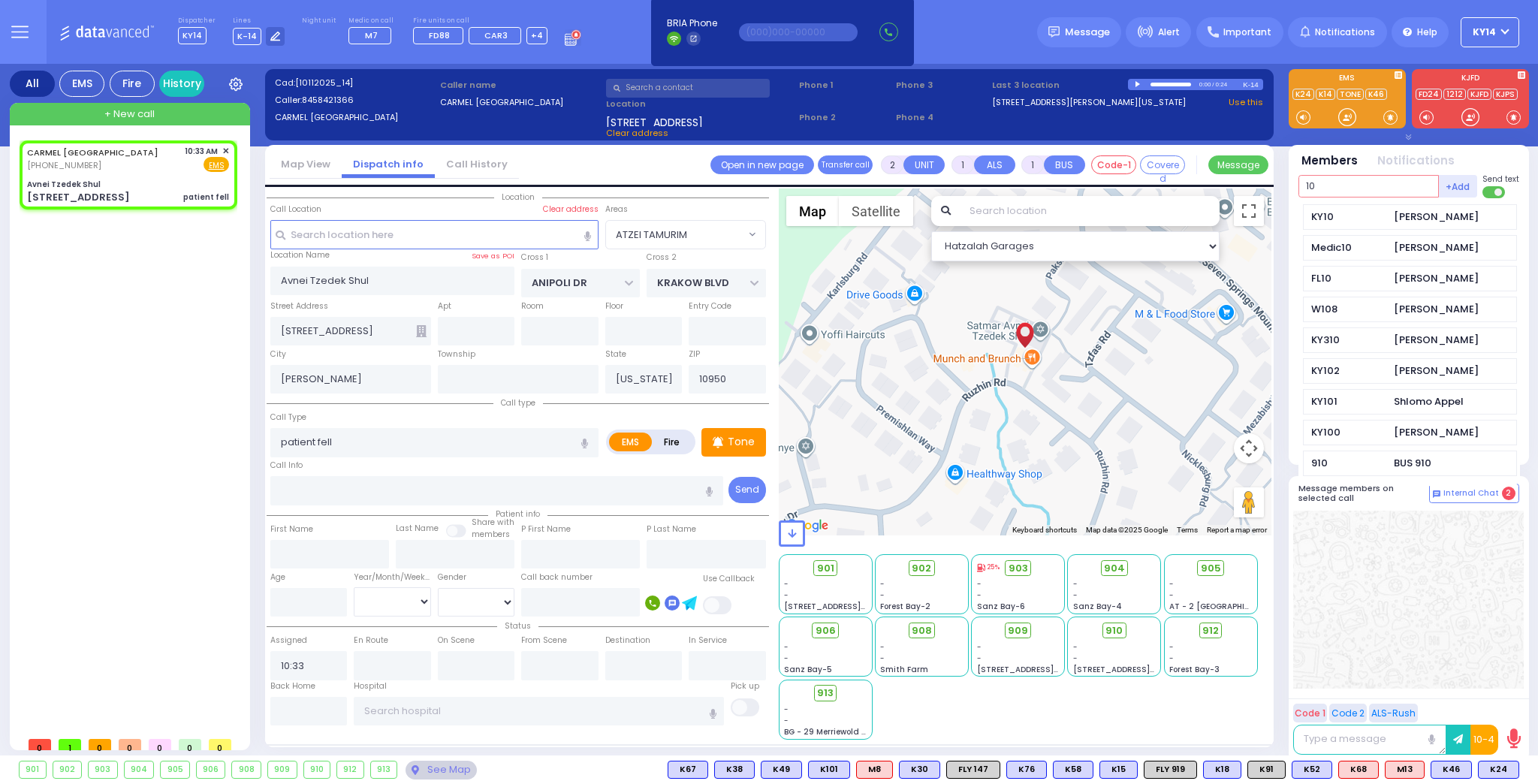
type input "10"
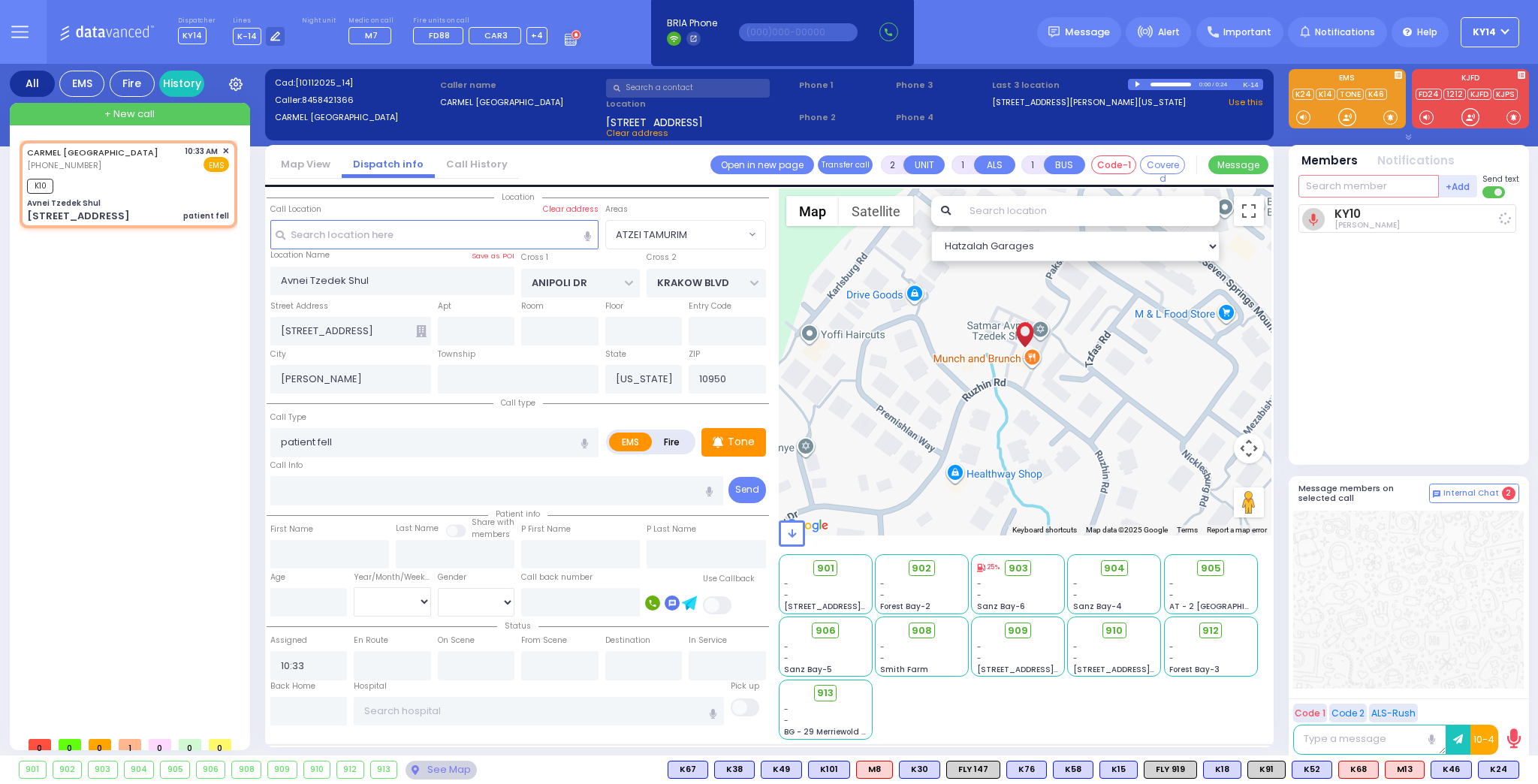
select select
radio input "true"
select select
type input "10:34"
select select "Hatzalah Garages"
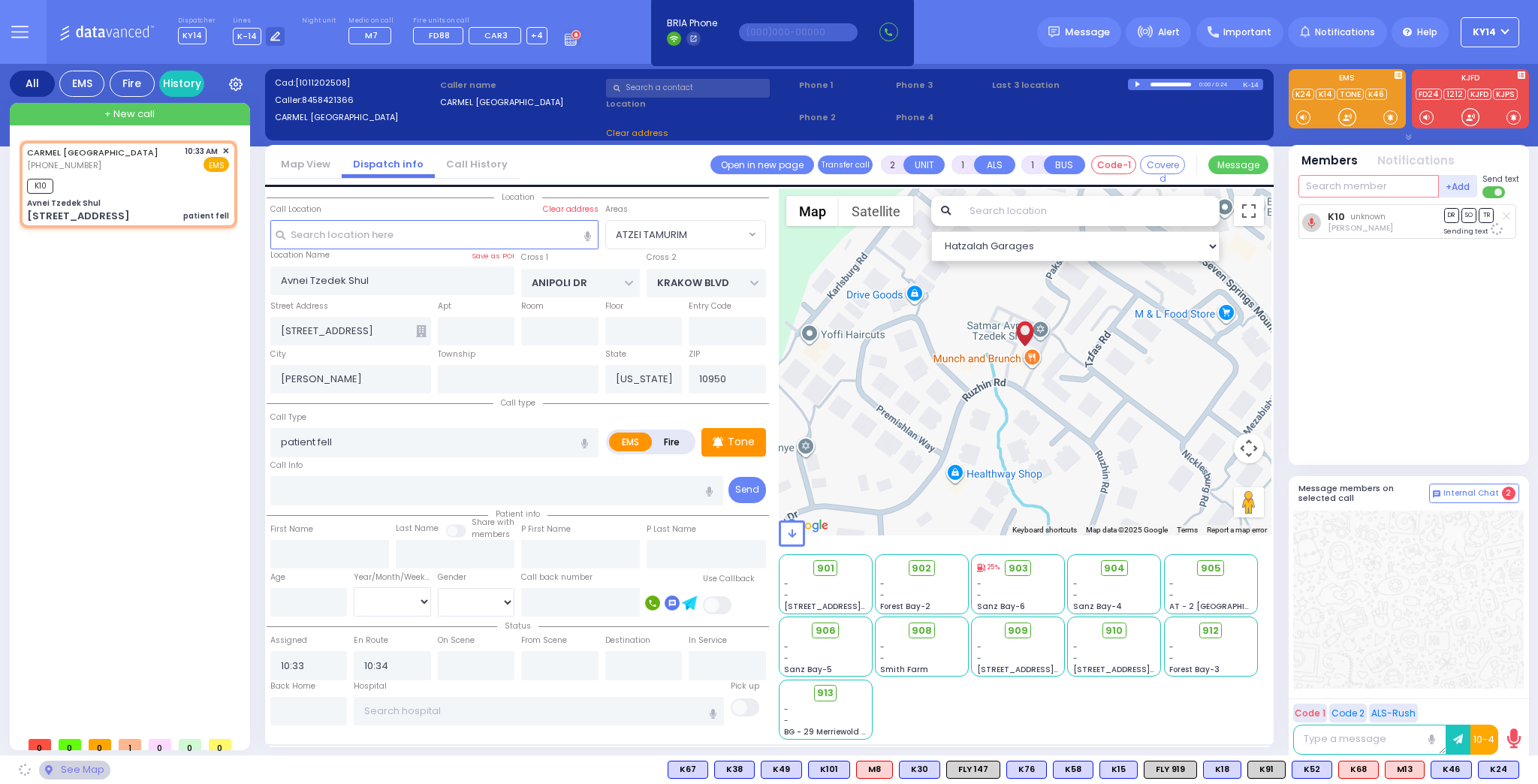
select select "ATZEI TAMURIM"
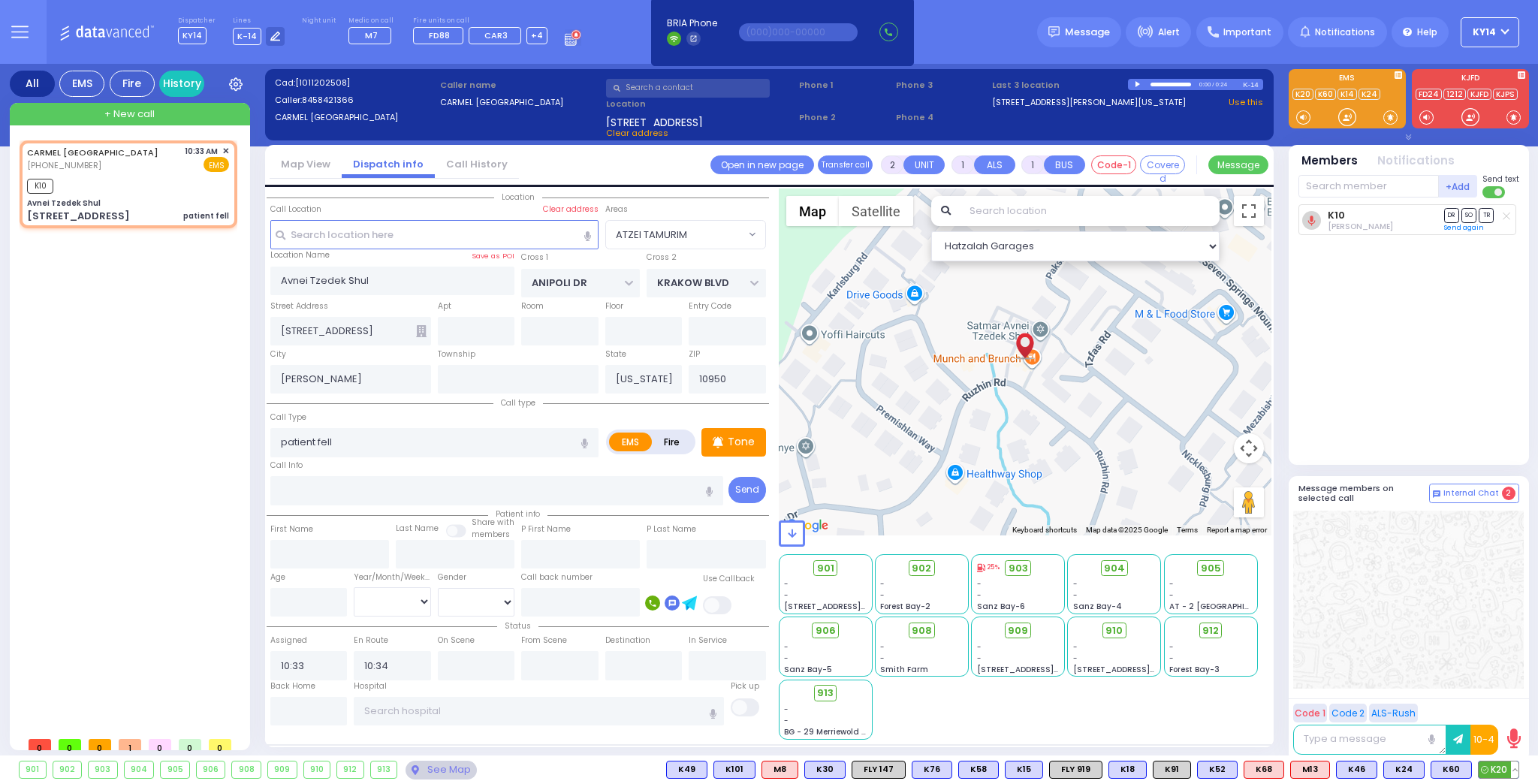
click at [1505, 766] on span "K20" at bounding box center [1499, 769] width 40 height 17
select select
radio input "true"
select select
select select "Hatzalah Garages"
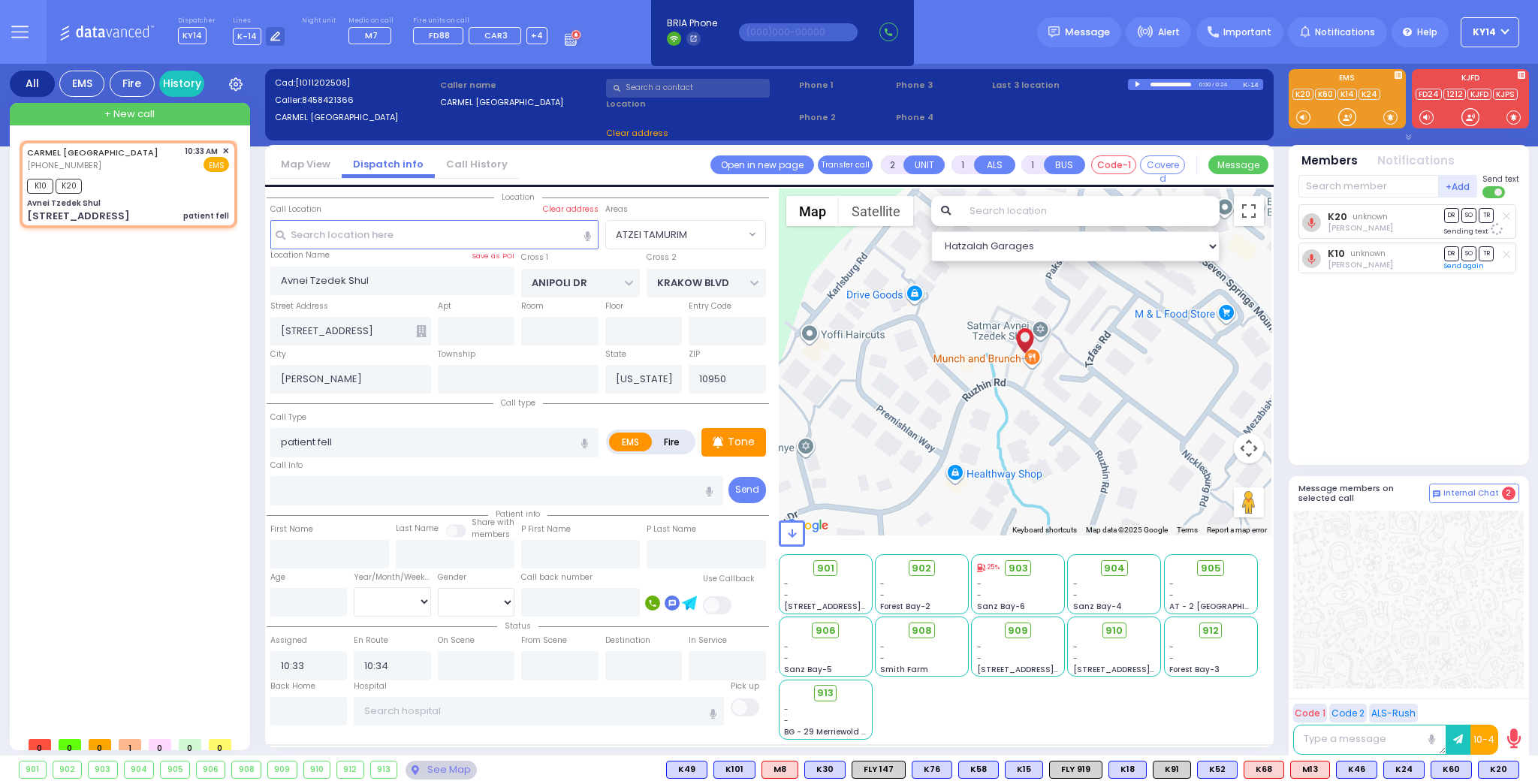
select select "ATZEI TAMURIM"
click at [1170, 84] on div at bounding box center [1170, 85] width 40 height 4
click at [1136, 84] on div at bounding box center [1139, 84] width 8 height 7
click at [1156, 84] on div at bounding box center [1163, 84] width 22 height 2
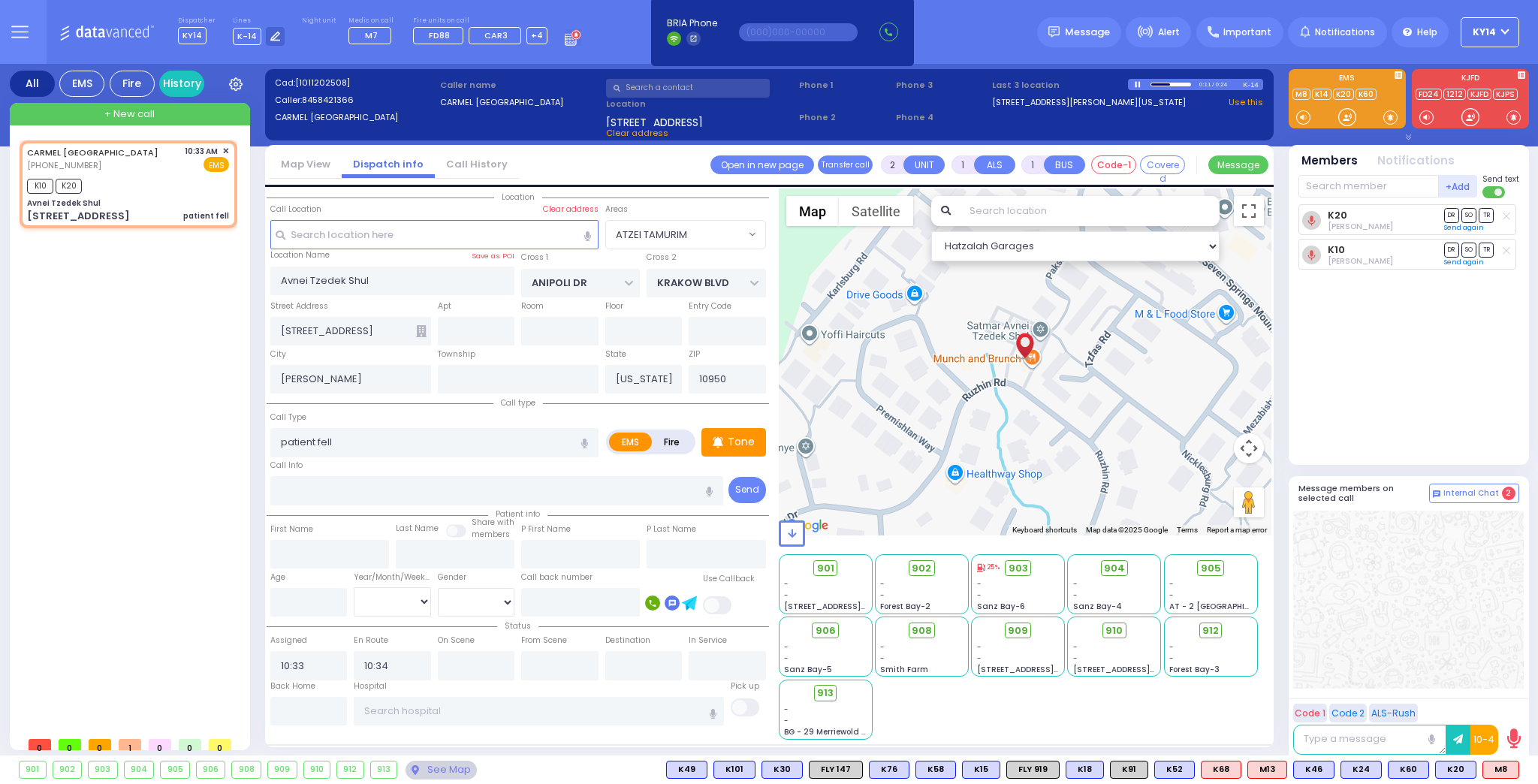
click at [1137, 83] on div at bounding box center [1139, 84] width 8 height 6
click at [1457, 770] on span "M8" at bounding box center [1455, 769] width 35 height 17
select select
radio input "true"
select select
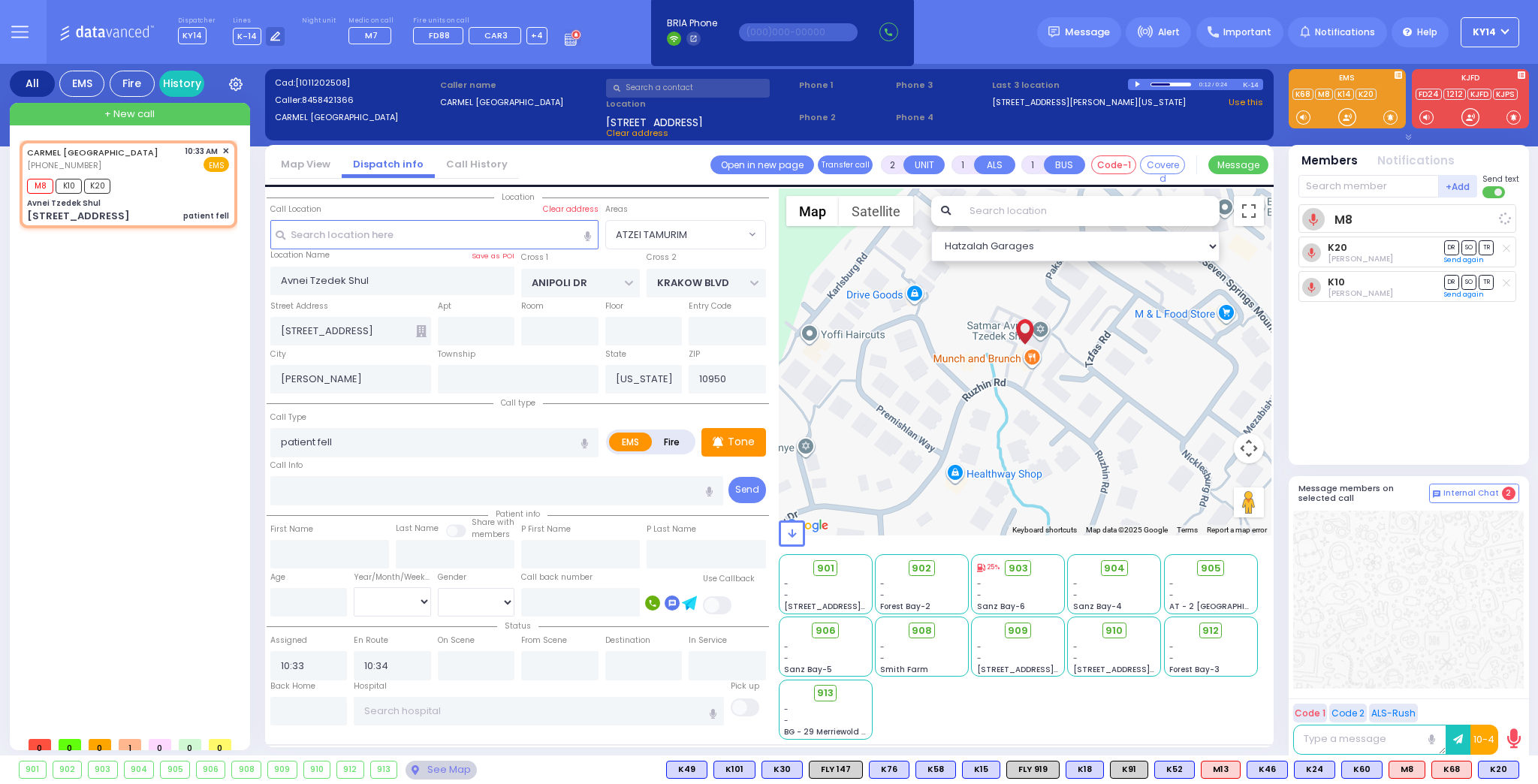
select select "Hatzalah Garages"
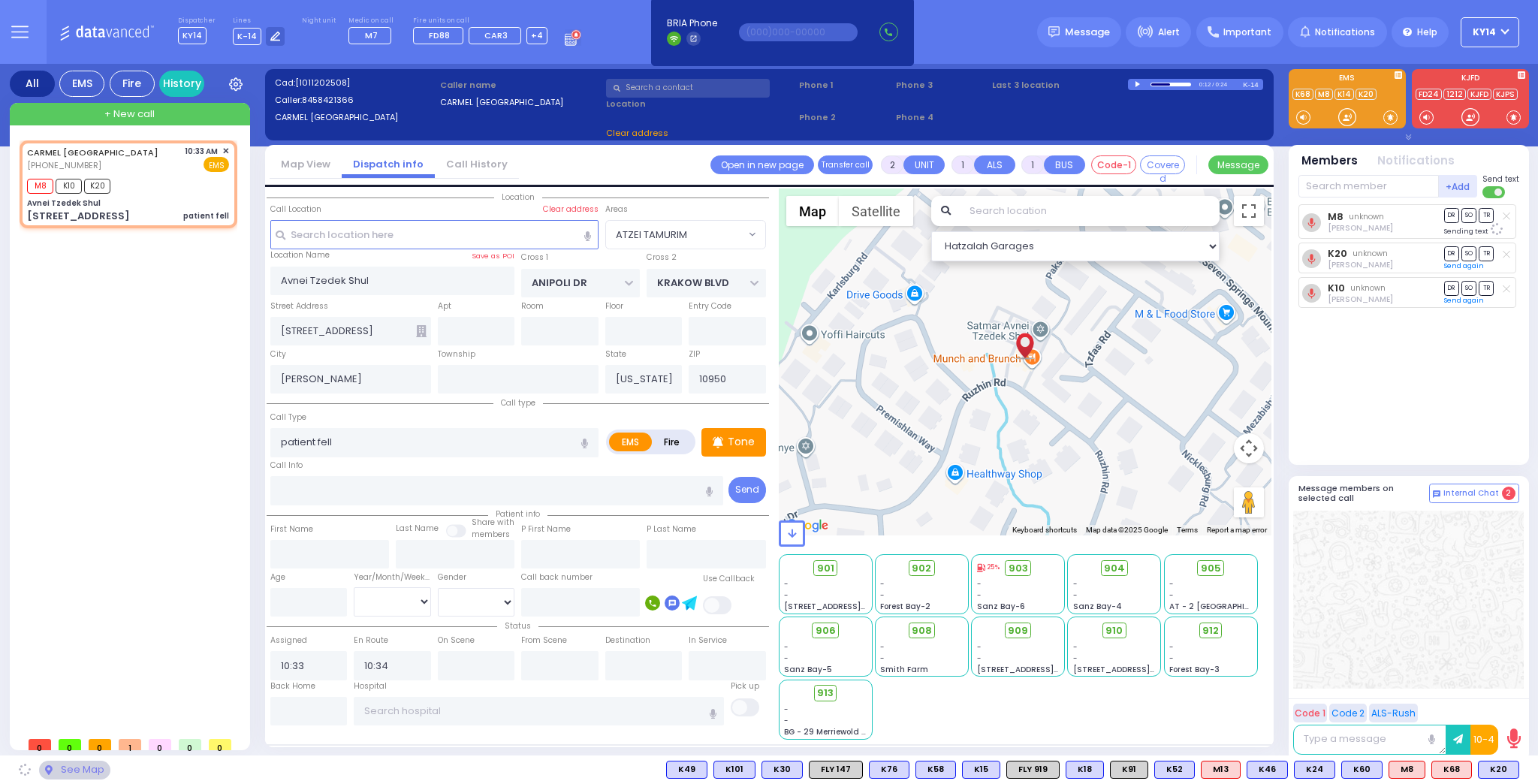
select select "ATZEI TAMURIM"
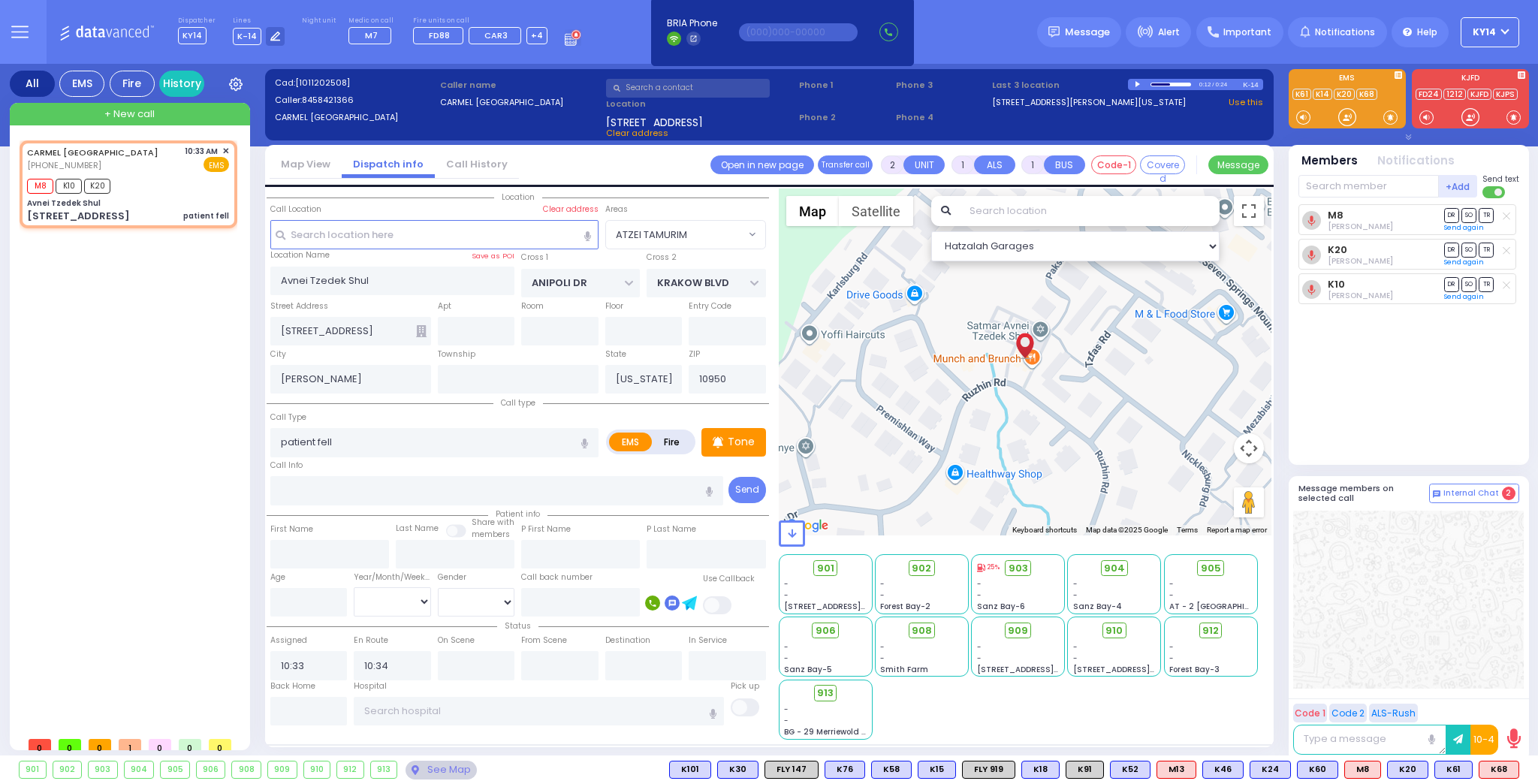
click at [1509, 215] on icon at bounding box center [1507, 216] width 8 height 8
select select
radio input "true"
select select
select select "Hatzalah Garages"
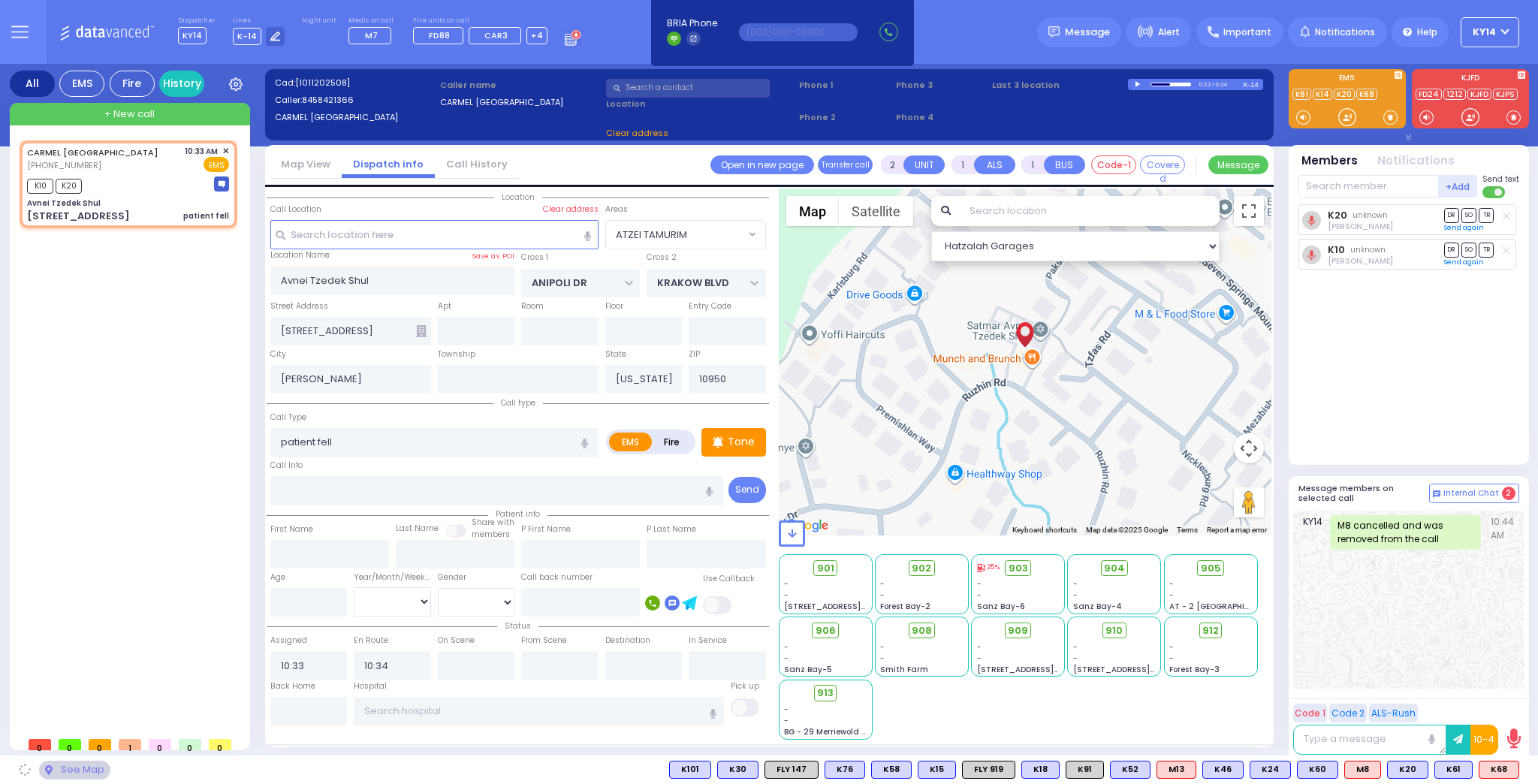
select select "ATZEI TAMURIM"
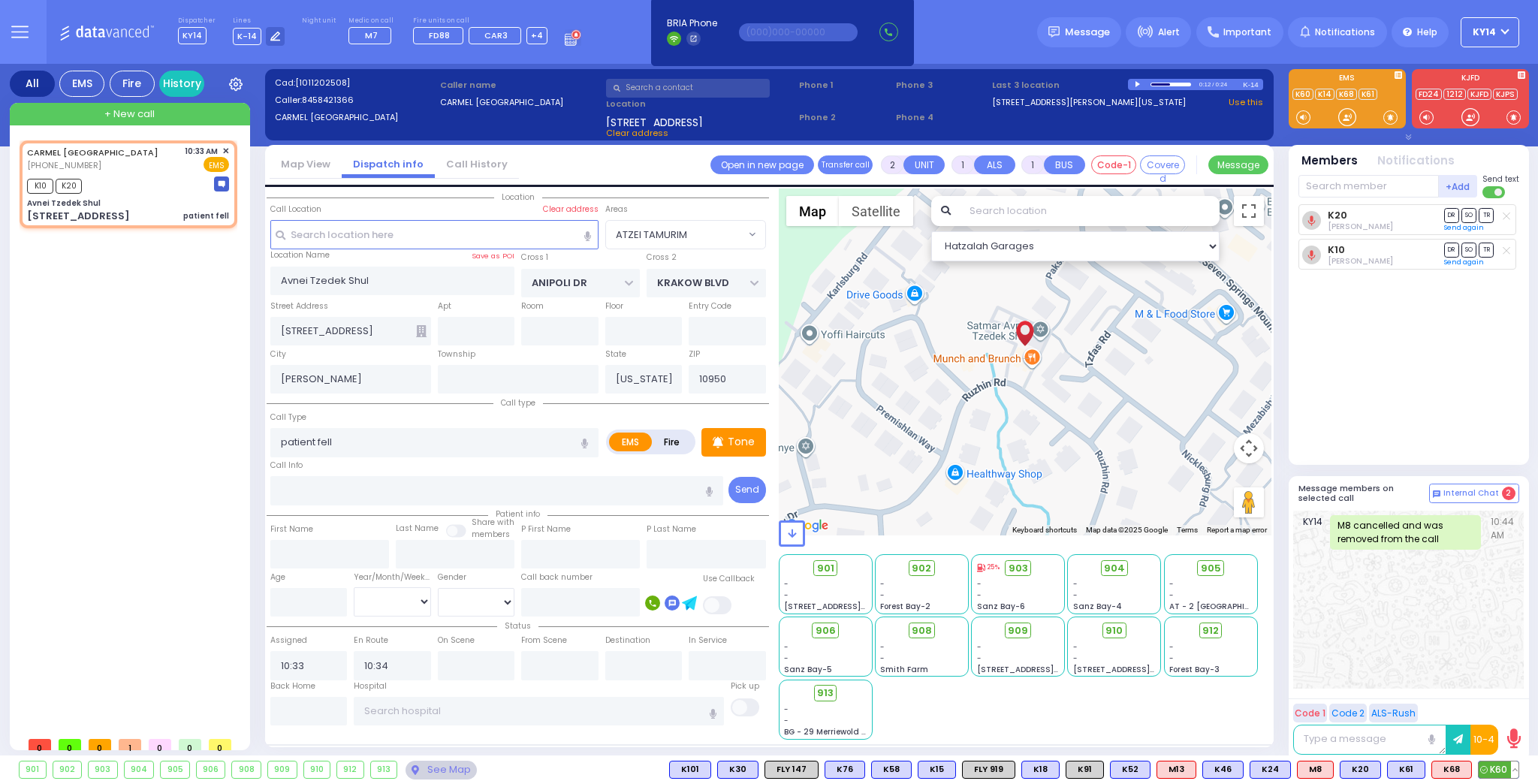
click at [1500, 768] on span "K60" at bounding box center [1499, 769] width 40 height 17
select select
radio input "true"
select select
select select "Hatzalah Garages"
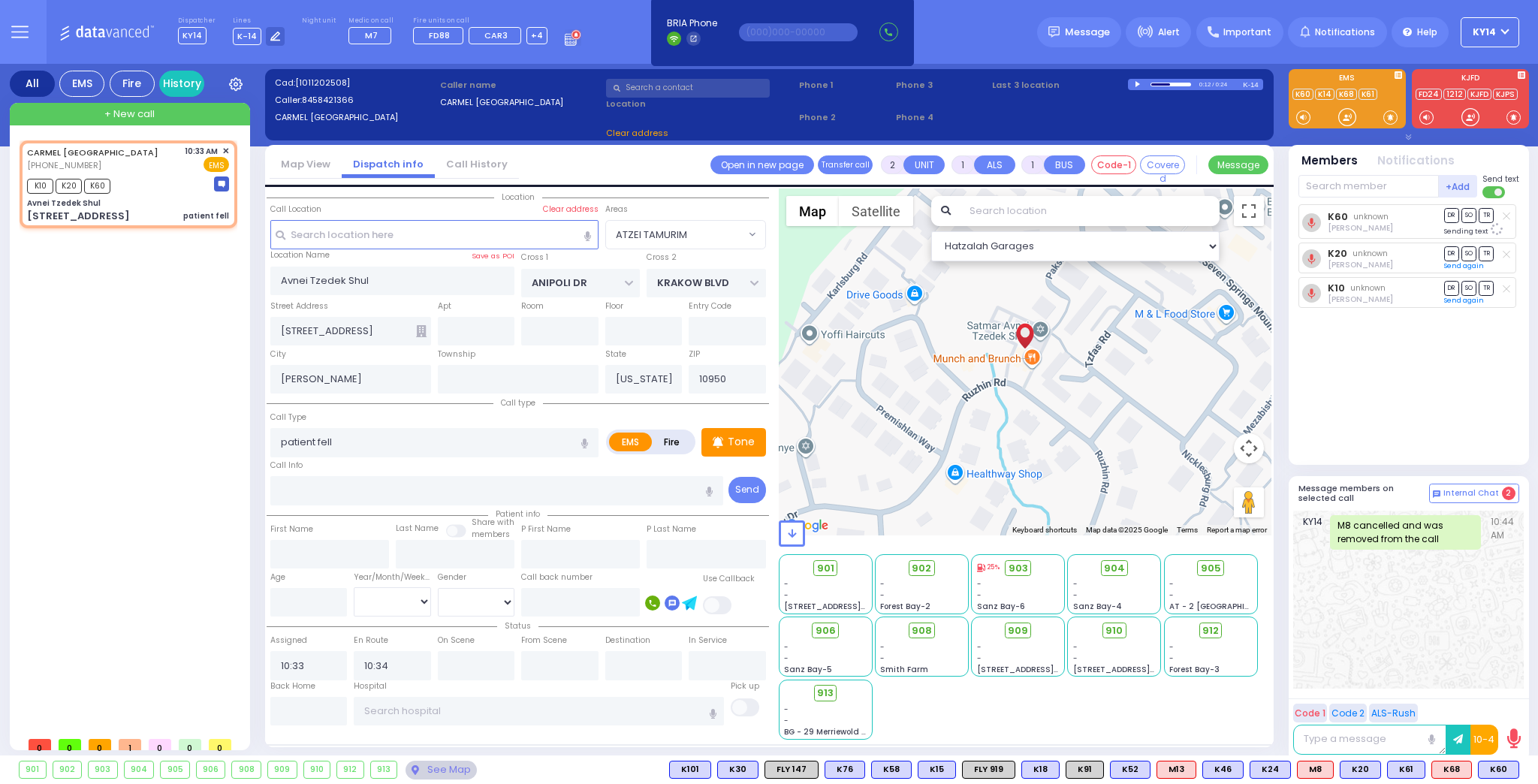
select select "ATZEI TAMURIM"
click at [1337, 186] on input "text" at bounding box center [1369, 186] width 141 height 22
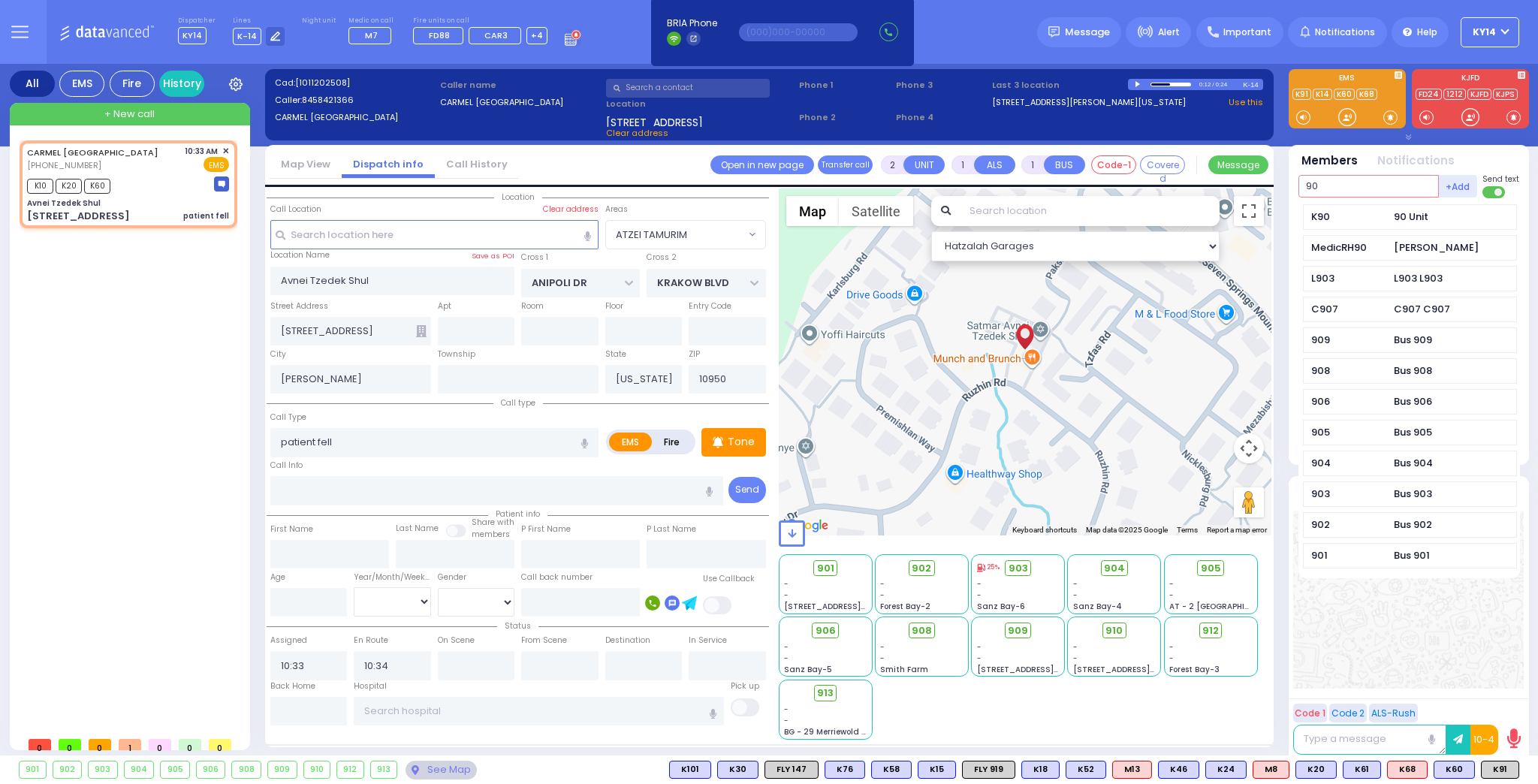
type input "90"
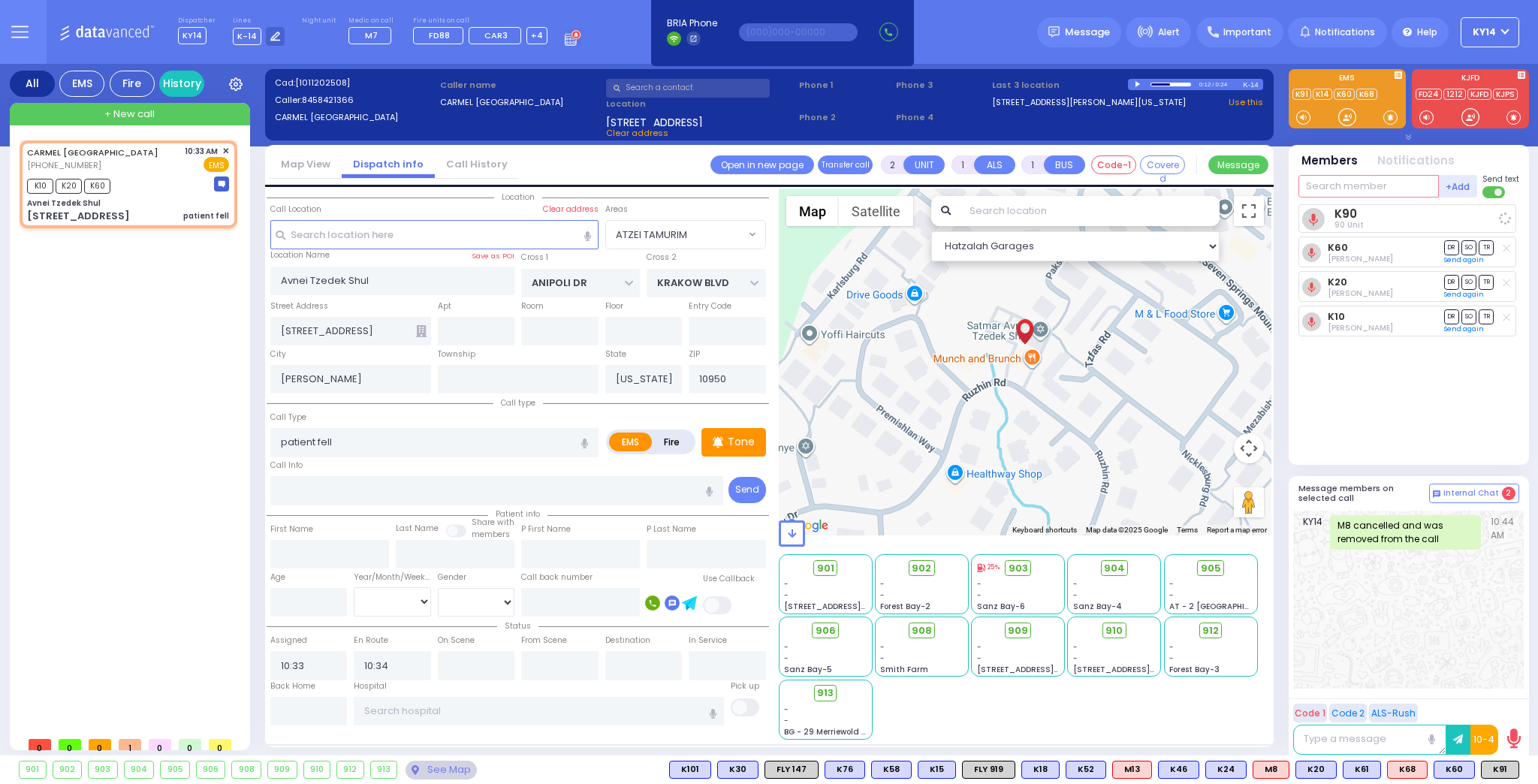
select select
radio input "true"
select select
select select "Hatzalah Garages"
select select "ATZEI TAMURIM"
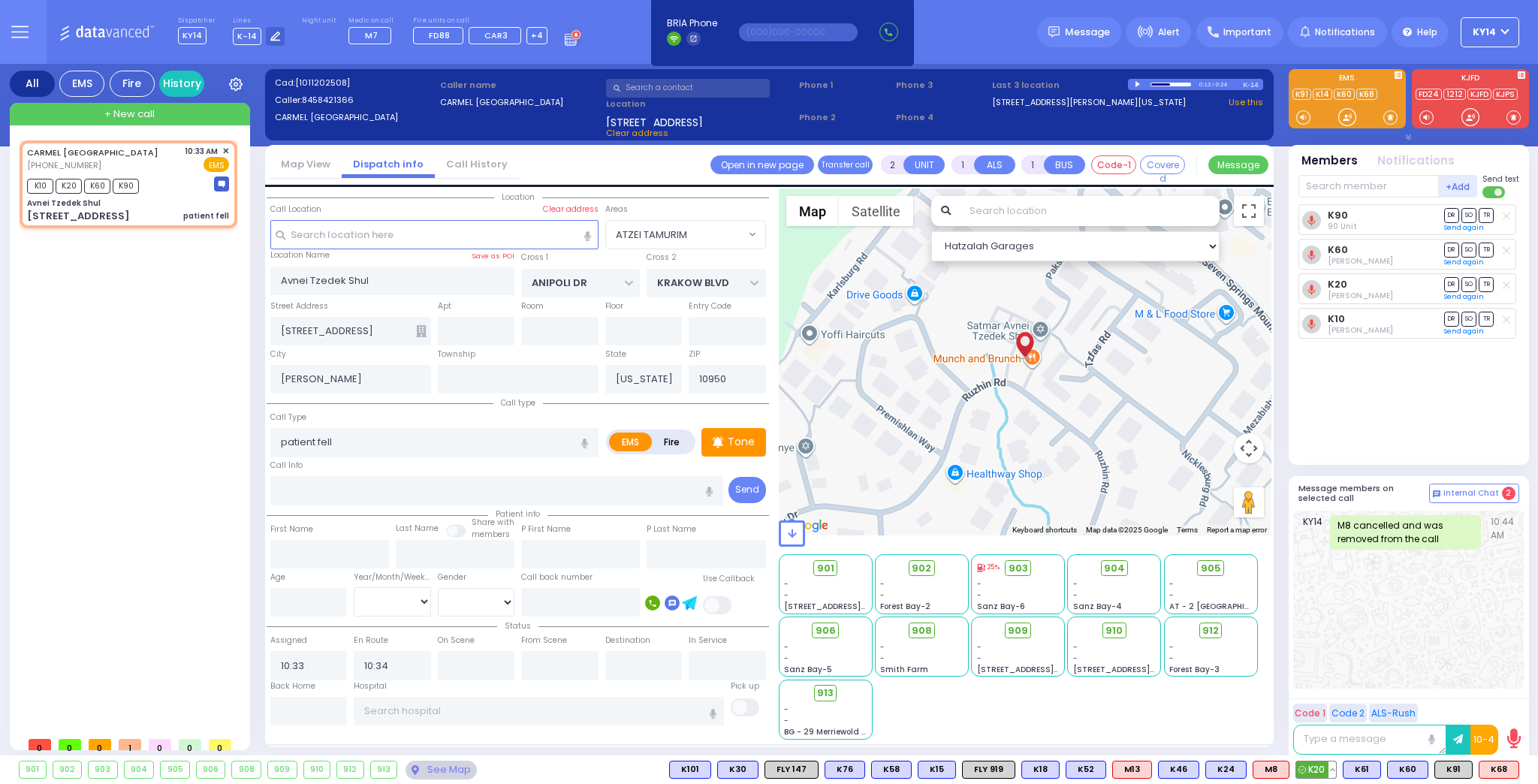
click at [1337, 770] on button at bounding box center [1333, 769] width 8 height 17
click at [1245, 730] on rect at bounding box center [1241, 736] width 20 height 20
type input "8455371616"
click at [1512, 770] on button at bounding box center [1516, 769] width 8 height 17
click at [1419, 737] on rect at bounding box center [1424, 736] width 20 height 20
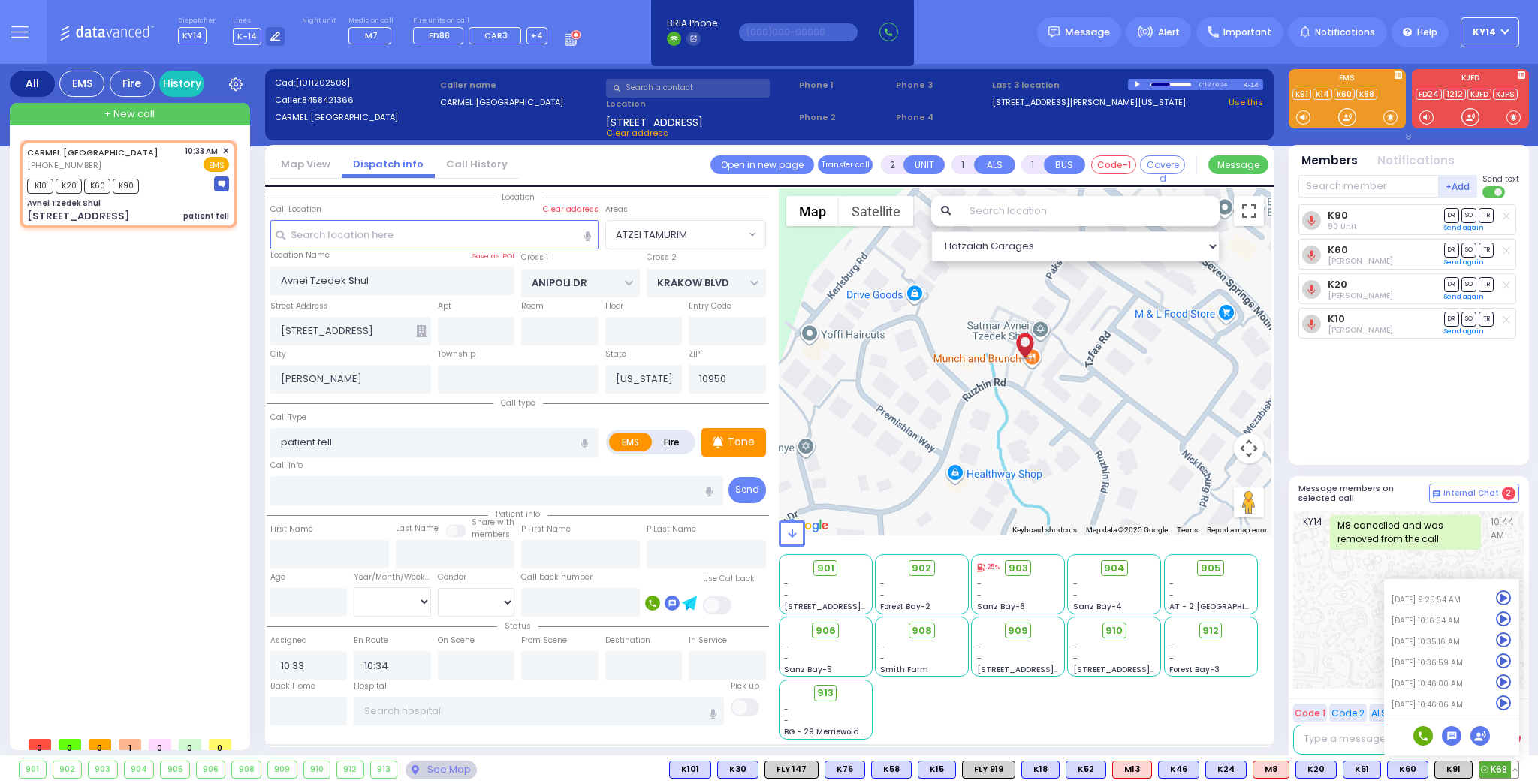
type input "8452483100"
drag, startPoint x: 1254, startPoint y: 699, endPoint x: 1197, endPoint y: 709, distance: 57.9
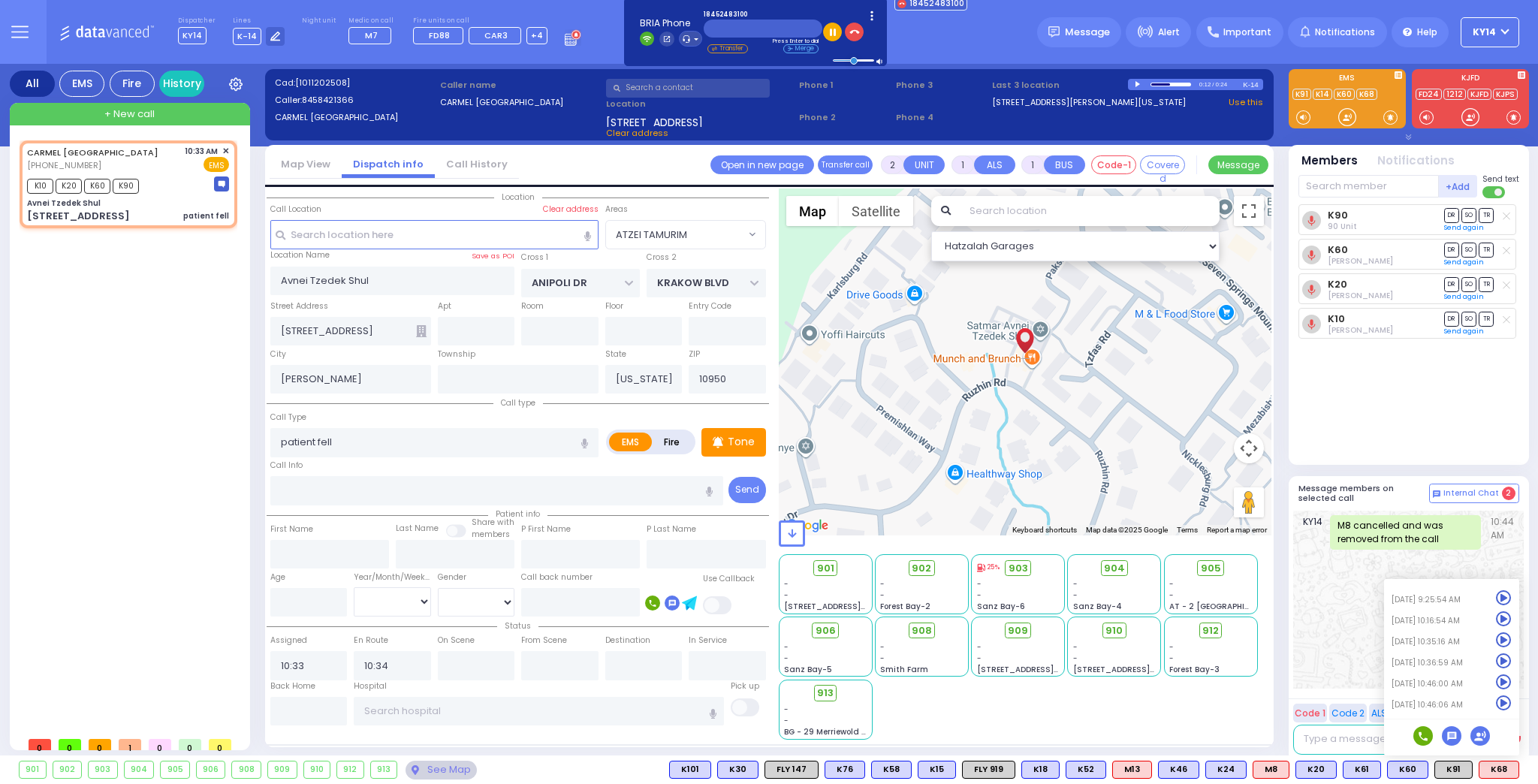
click at [1197, 709] on div "901 - - [STREET_ADDRESS][PERSON_NAME] - - - -" at bounding box center [1026, 646] width 494 height 188
